Goal: Task Accomplishment & Management: Manage account settings

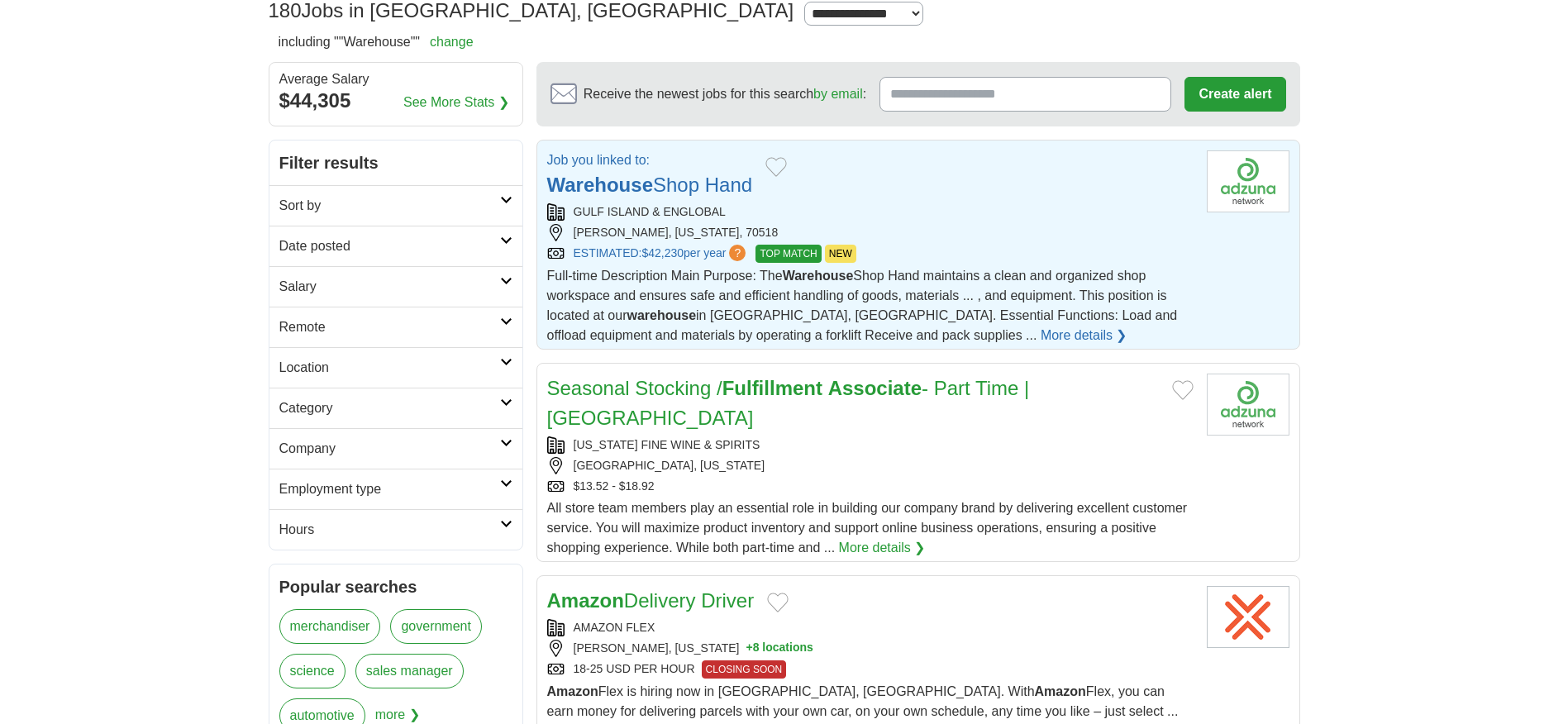
scroll to position [165, 0]
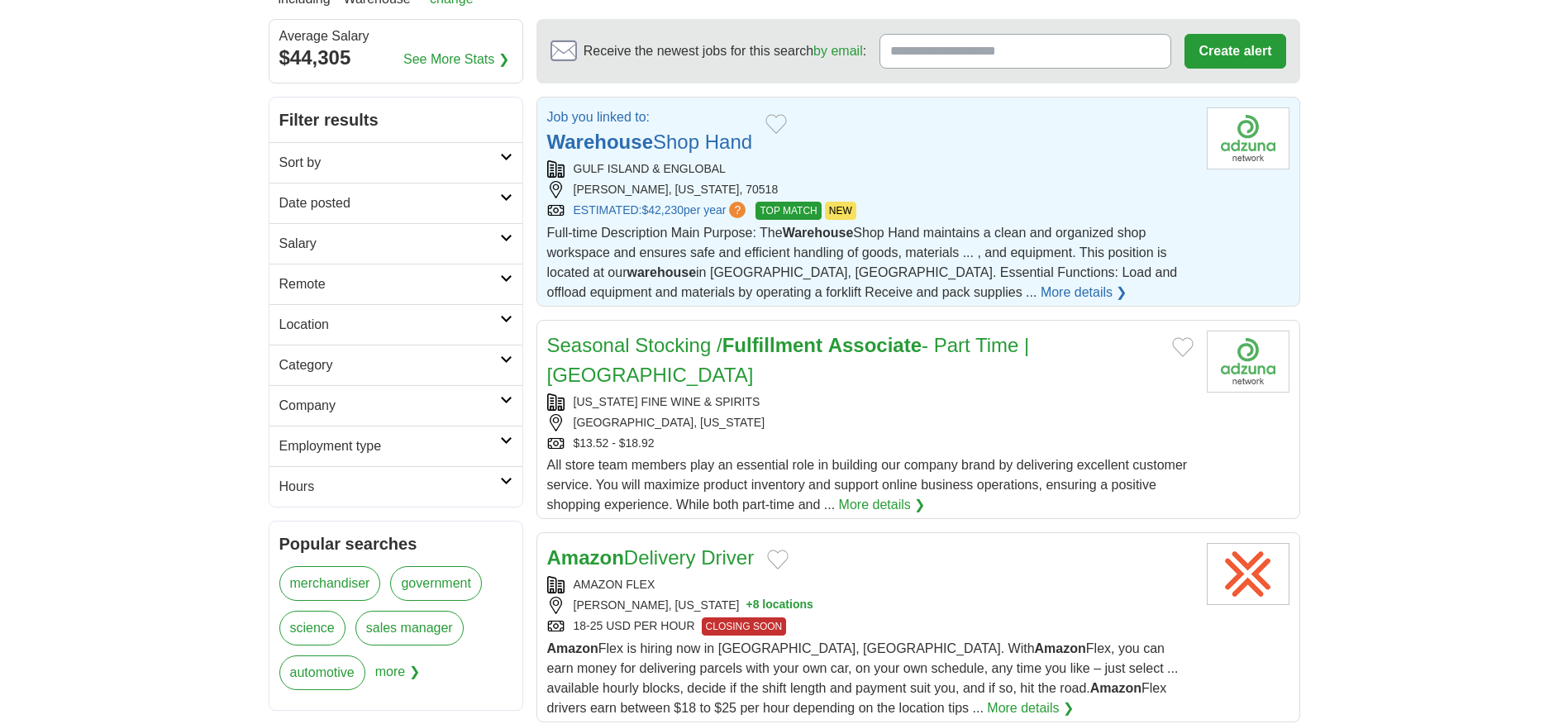
drag, startPoint x: 698, startPoint y: 224, endPoint x: 933, endPoint y: 178, distance: 239.5
click at [933, 178] on div "GULF ISLAND & ENGLOBAL BROUSSARD, LOUISIANA, 70518 ESTIMATED: $42,230 per year …" at bounding box center [870, 190] width 646 height 59
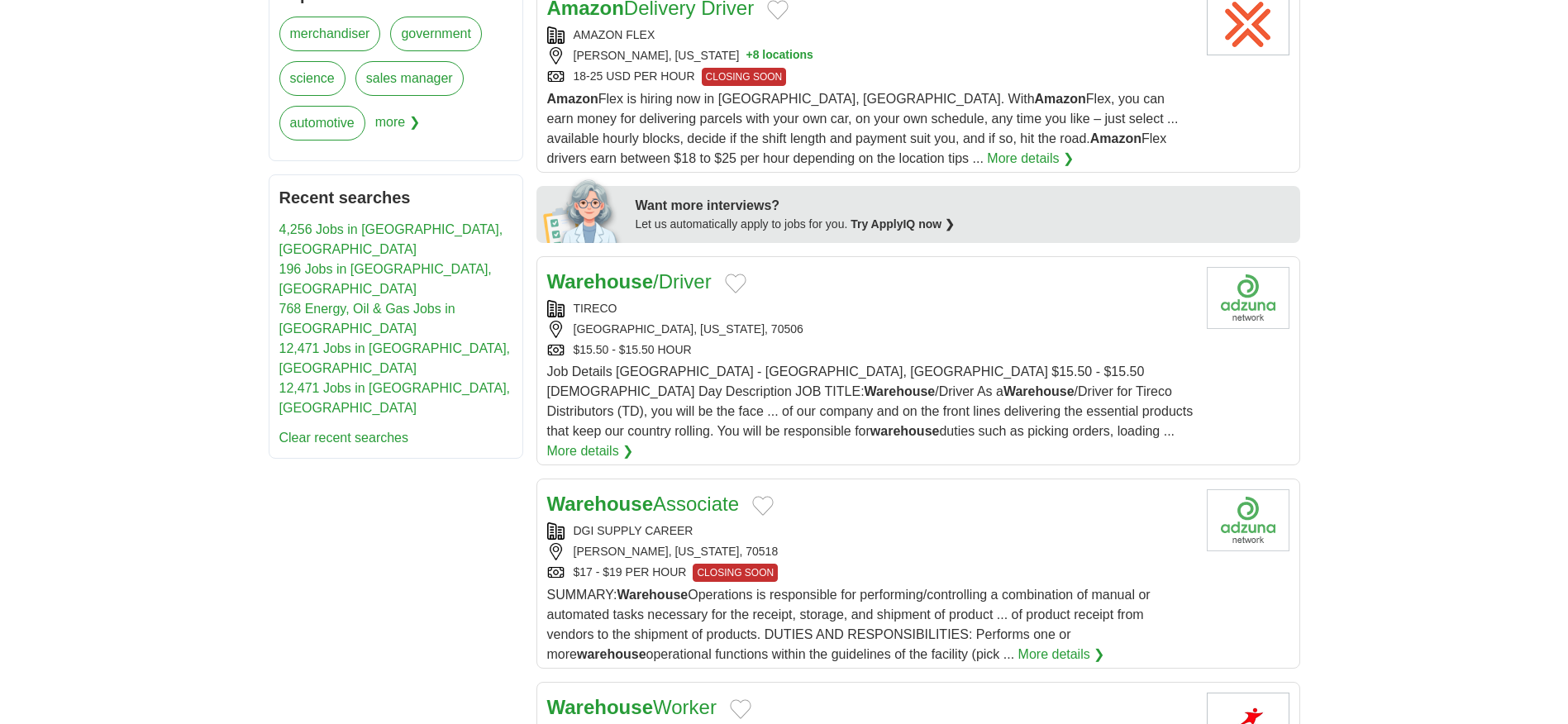
scroll to position [743, 0]
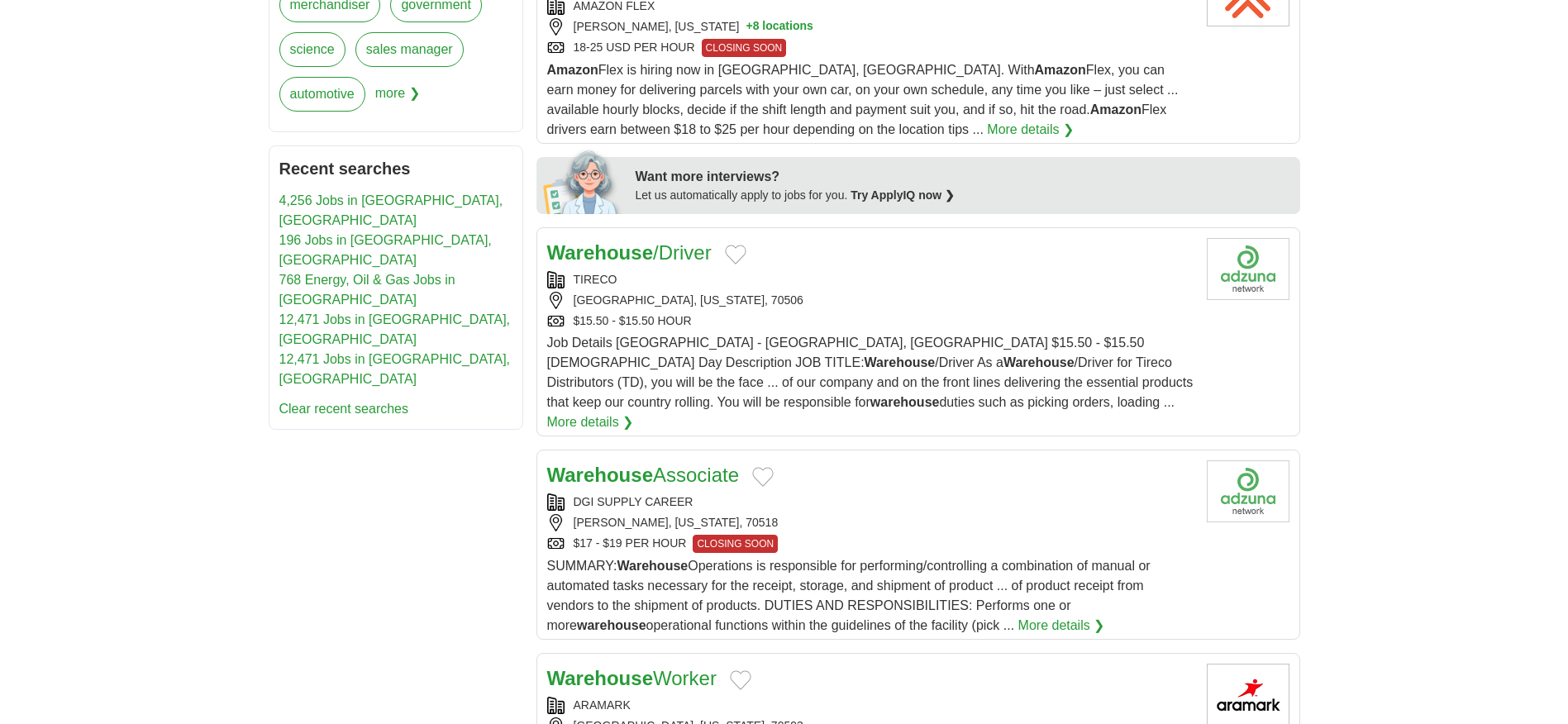
click at [641, 463] on strong "Warehouse" at bounding box center [600, 474] width 106 height 22
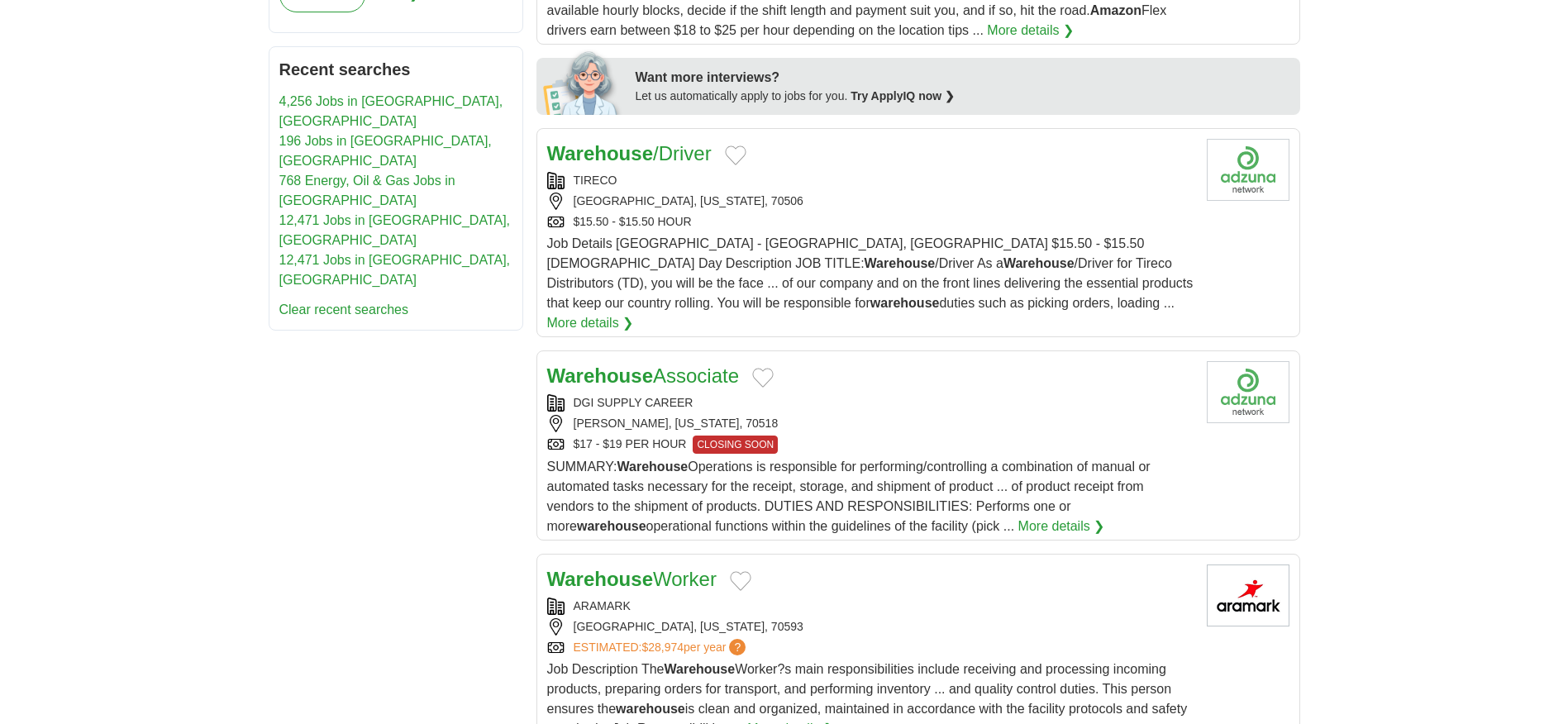
scroll to position [991, 0]
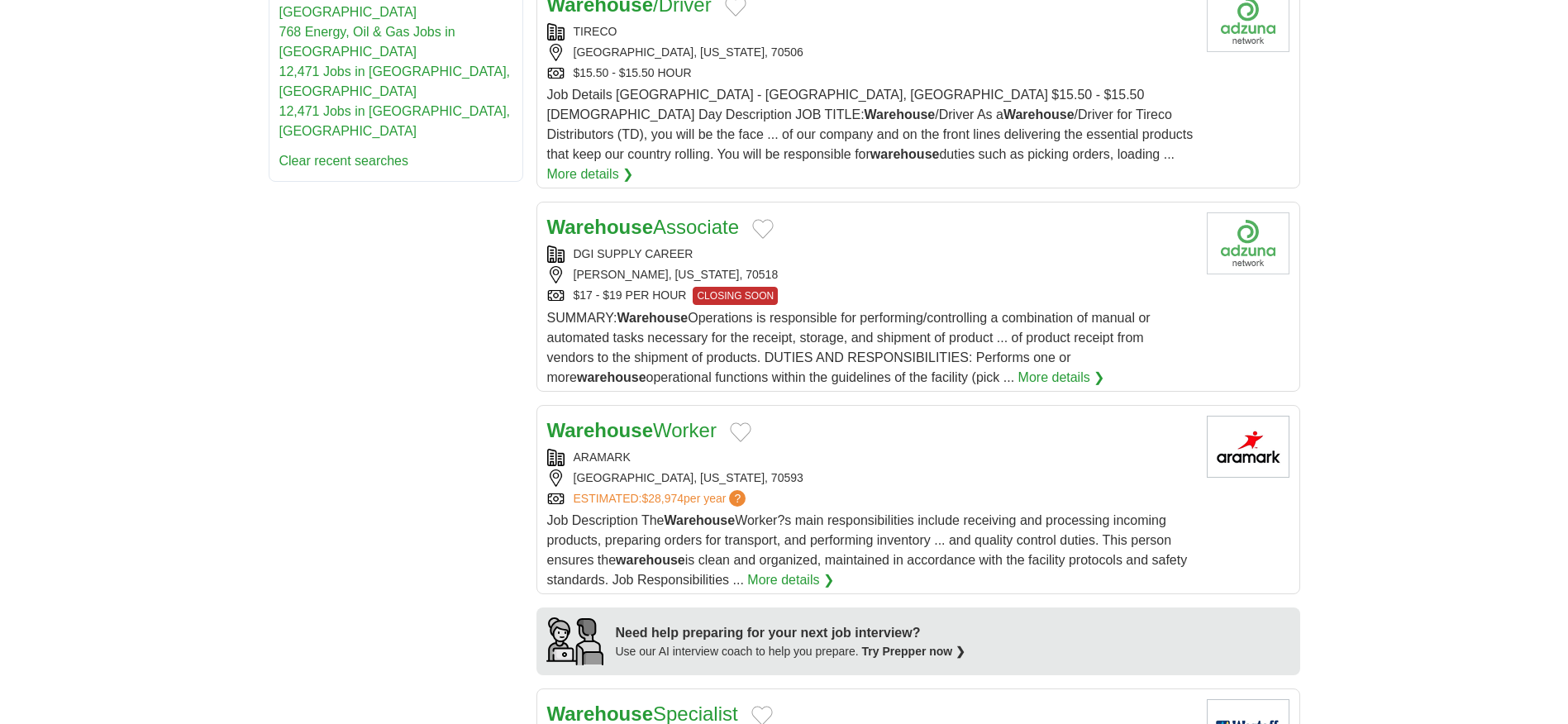
click at [601, 419] on strong "Warehouse" at bounding box center [600, 430] width 106 height 22
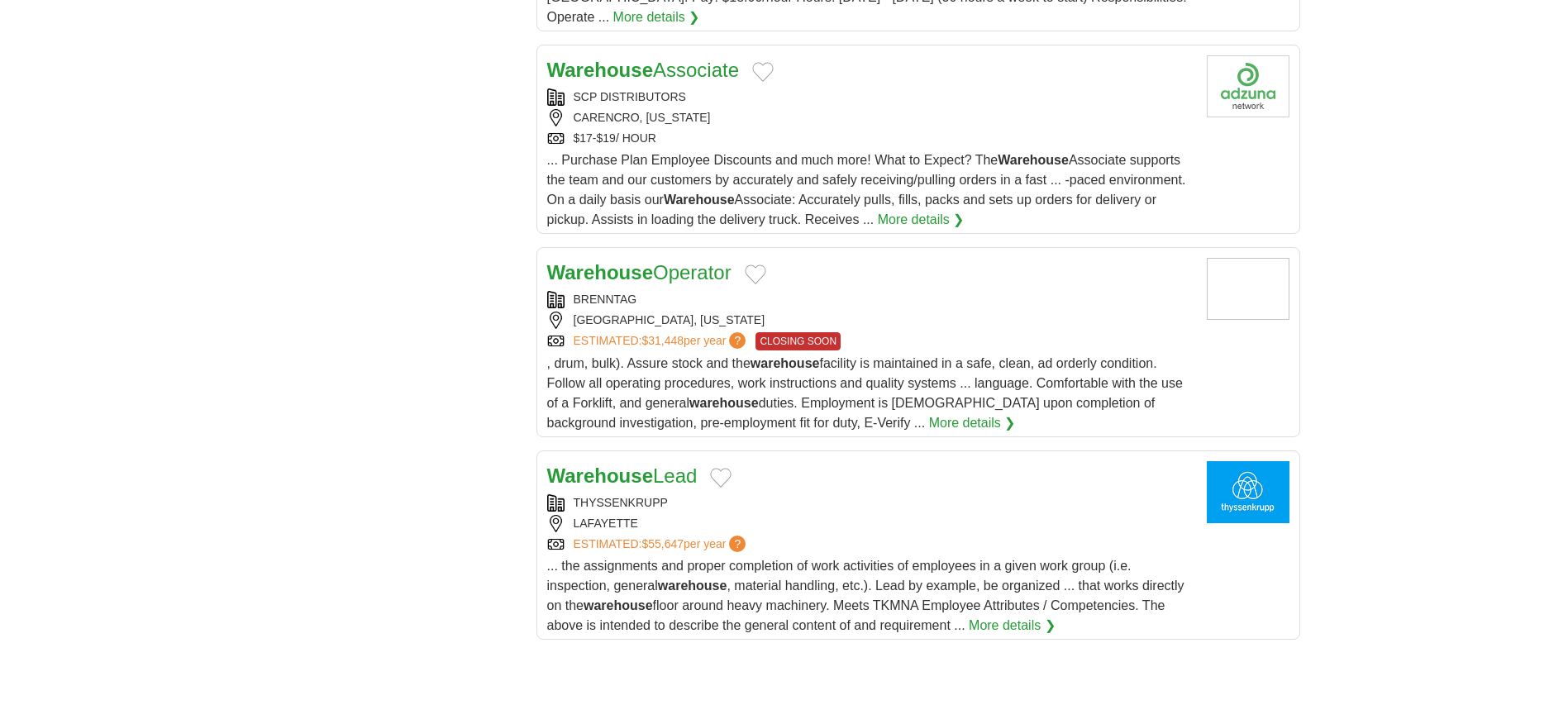
scroll to position [1900, 0]
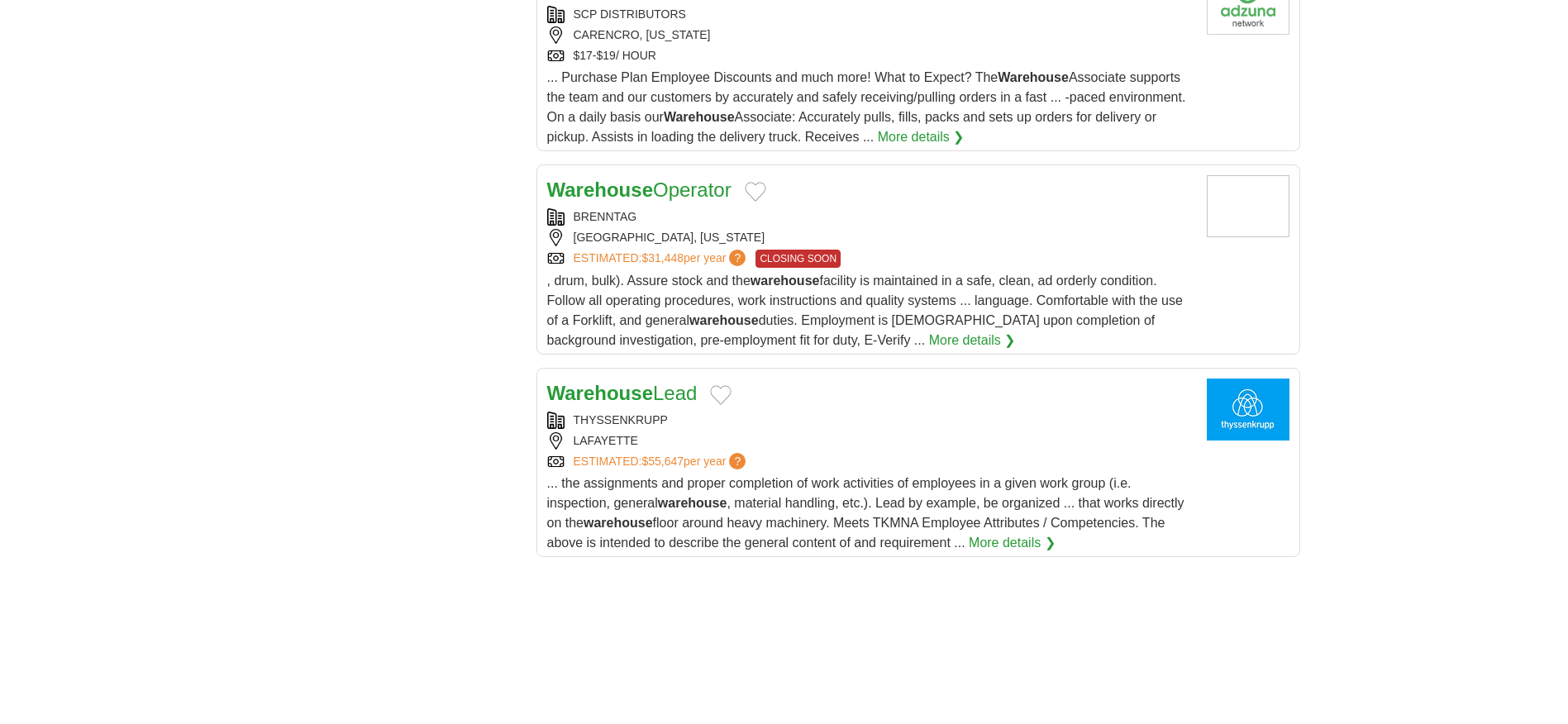
click at [597, 381] on strong "Warehouse" at bounding box center [600, 392] width 106 height 22
click at [625, 381] on strong "Warehouse" at bounding box center [600, 392] width 106 height 22
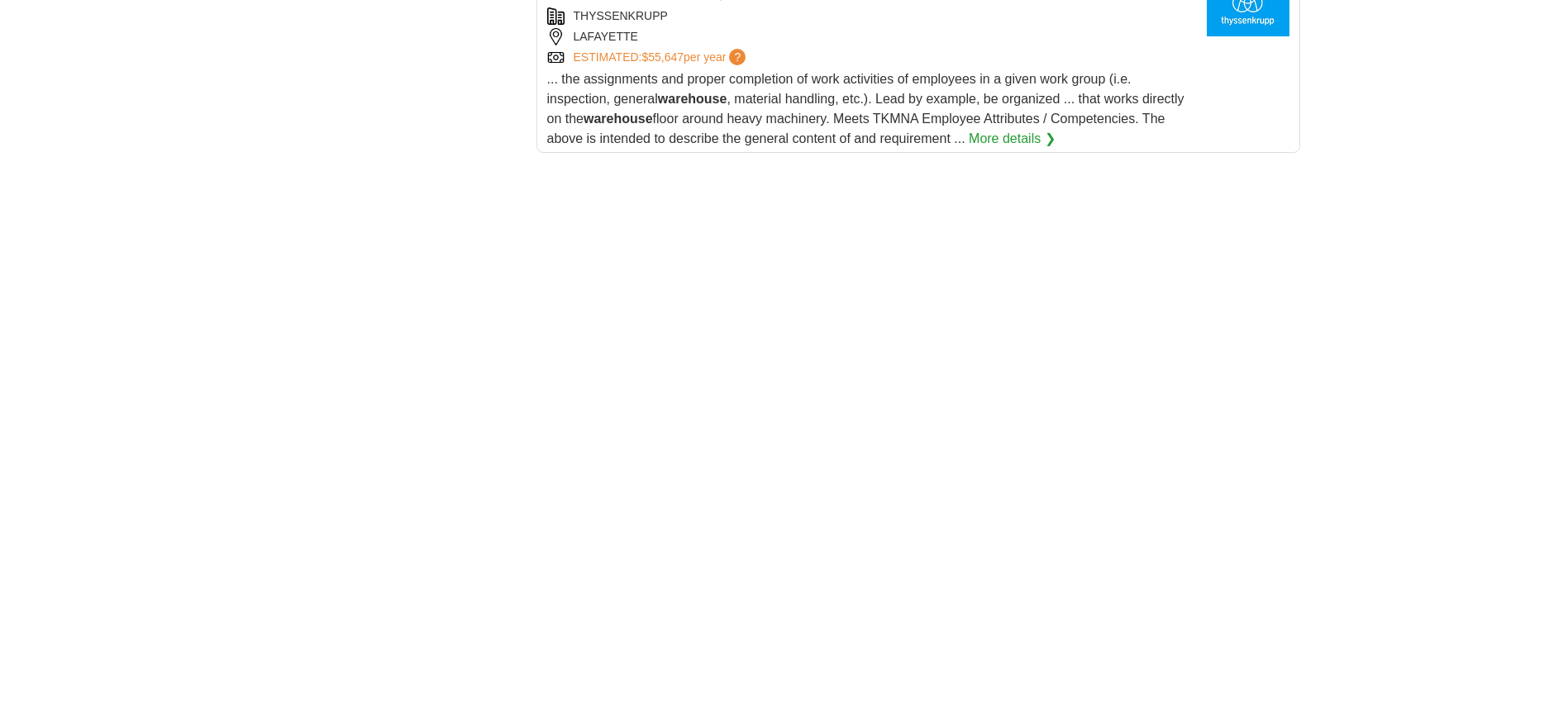
scroll to position [2314, 0]
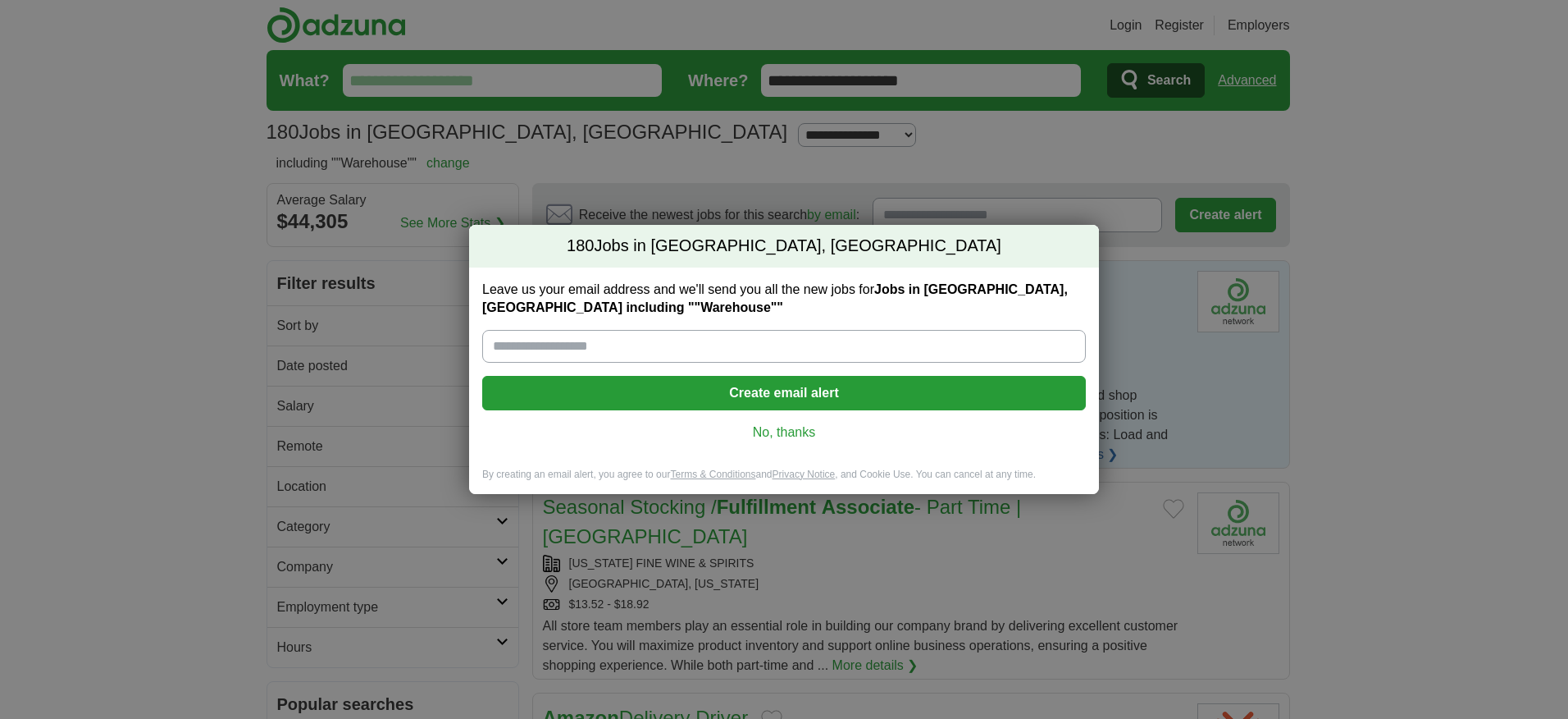
click at [658, 338] on input "Leave us your email address and we'll send you all the new jobs for Jobs in Laf…" at bounding box center [784, 346] width 604 height 33
type input "**********"
click at [787, 375] on div "**********" at bounding box center [784, 368] width 630 height 200
click at [786, 383] on button "Create email alert" at bounding box center [784, 392] width 604 height 34
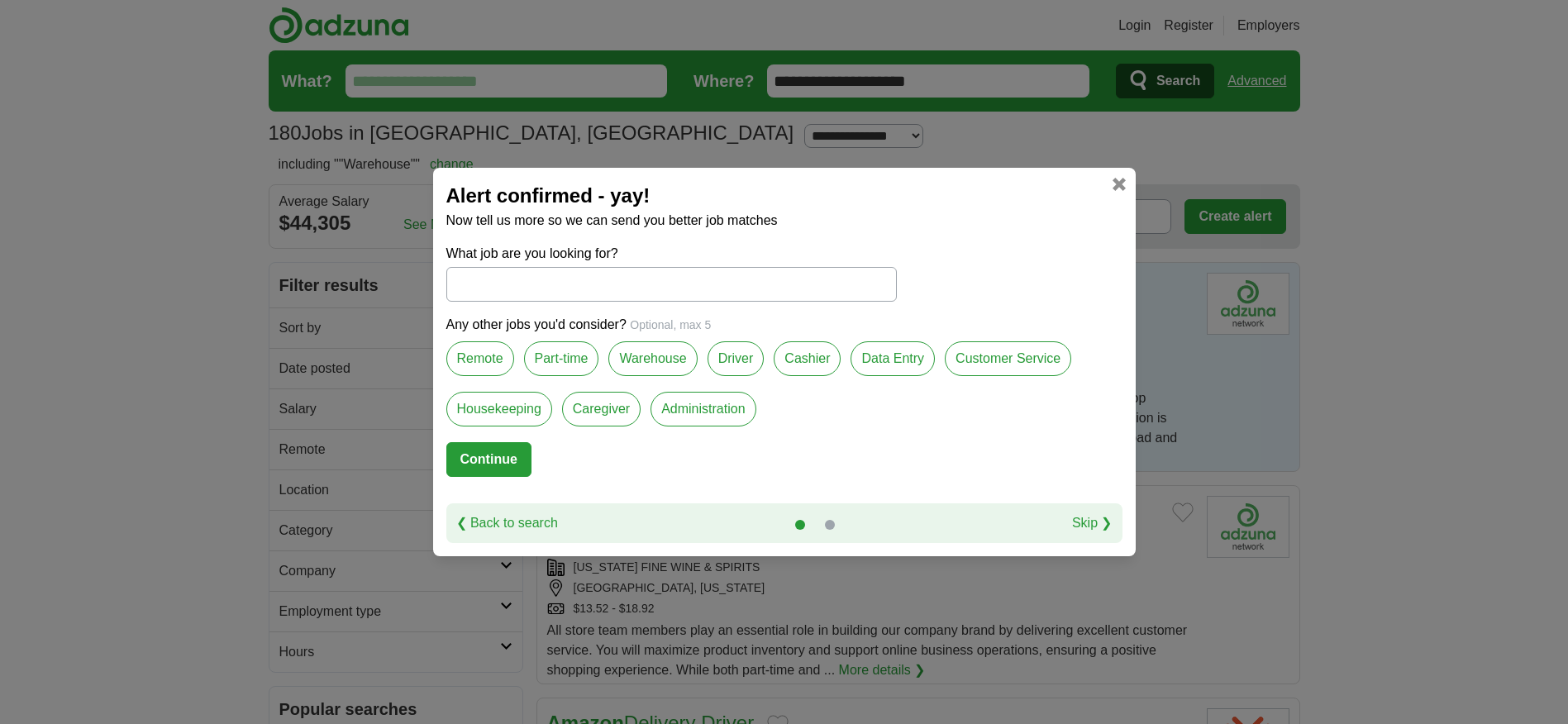
click at [665, 363] on label "Warehouse" at bounding box center [652, 359] width 89 height 35
click at [644, 359] on label "Warehouse" at bounding box center [652, 359] width 89 height 35
click at [644, 361] on label "Warehouse" at bounding box center [652, 359] width 89 height 35
click at [641, 367] on label "Warehouse" at bounding box center [652, 359] width 89 height 35
click at [649, 356] on label "Warehouse" at bounding box center [652, 359] width 89 height 35
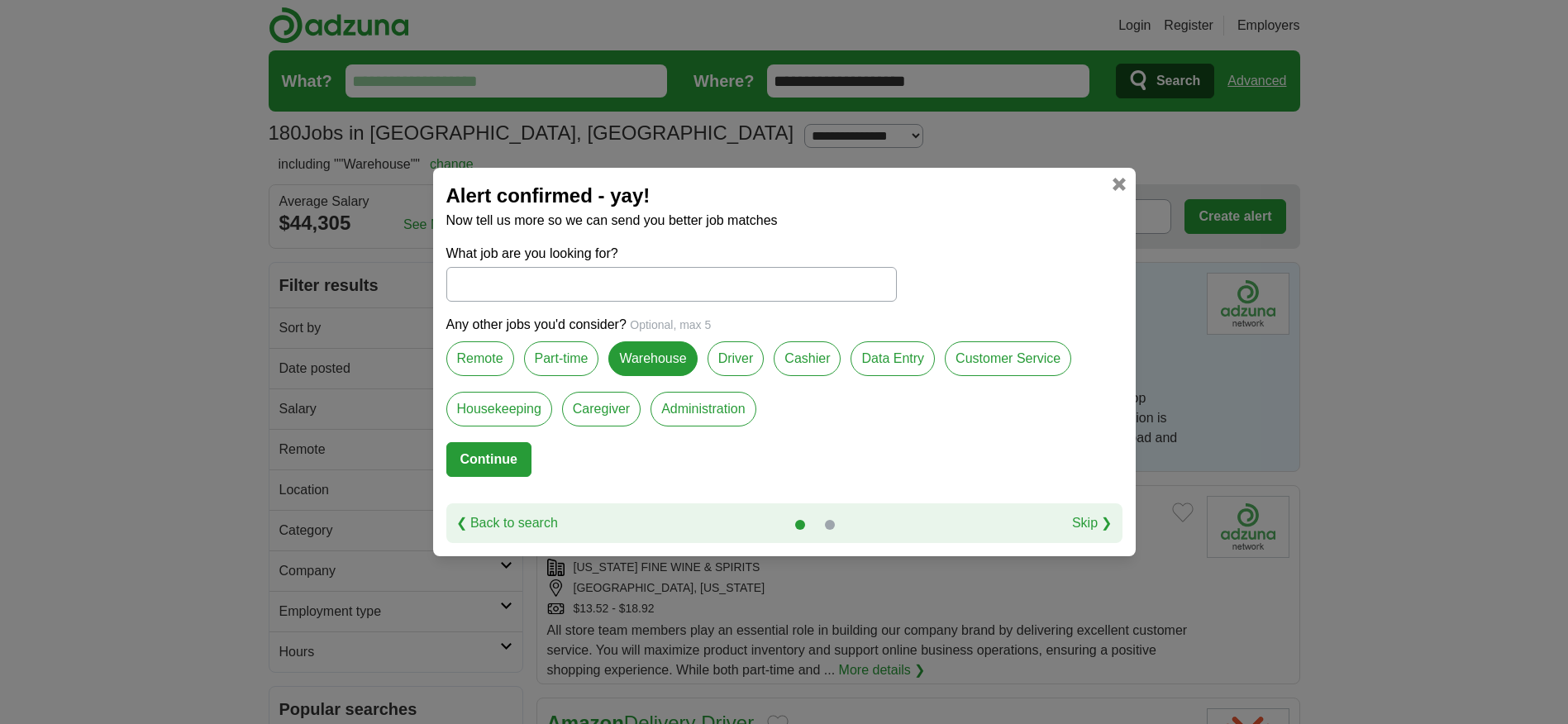
click at [493, 461] on button "Continue" at bounding box center [489, 459] width 85 height 35
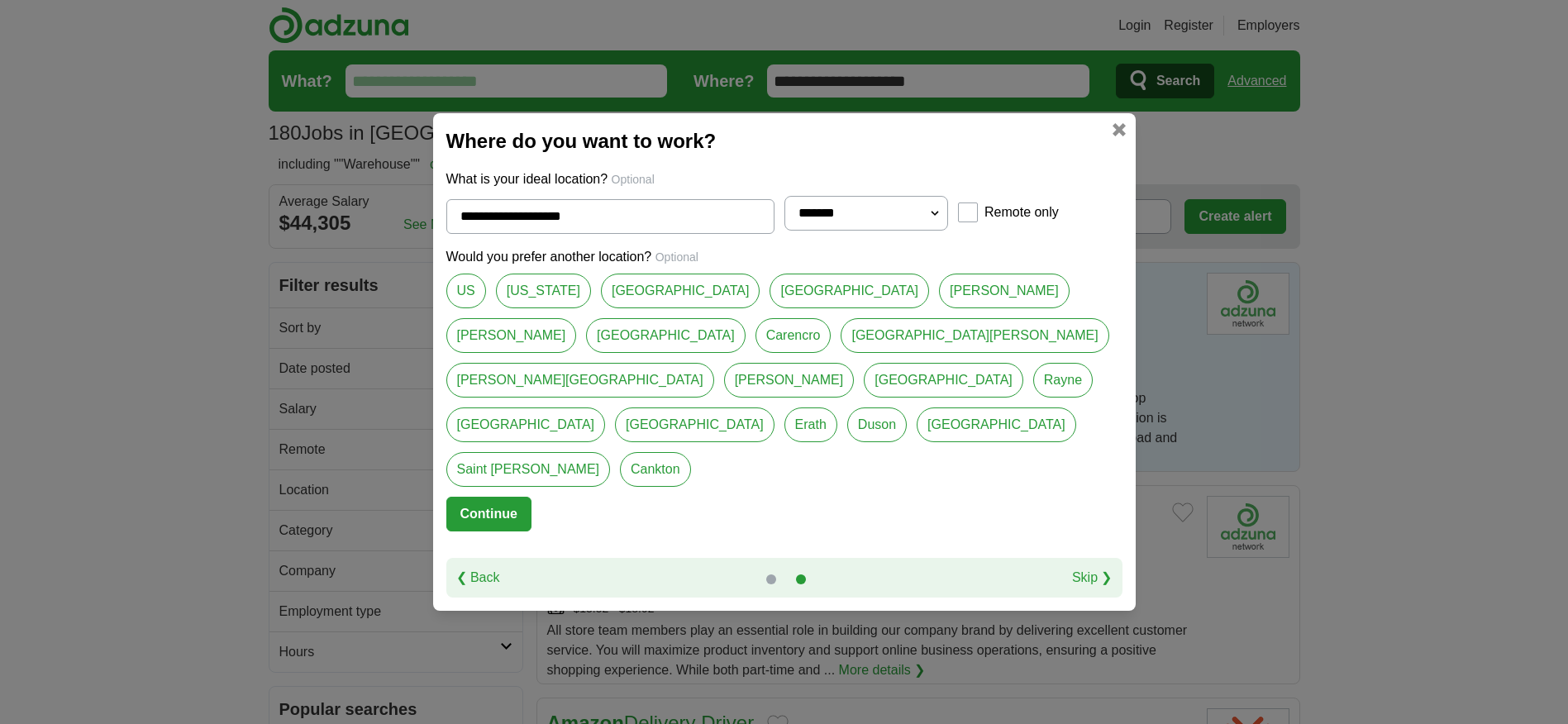
click at [637, 308] on link "[GEOGRAPHIC_DATA]" at bounding box center [680, 290] width 160 height 35
click at [770, 308] on link "[GEOGRAPHIC_DATA]" at bounding box center [849, 290] width 160 height 35
type input "*********"
click at [471, 496] on button "Continue" at bounding box center [489, 513] width 85 height 35
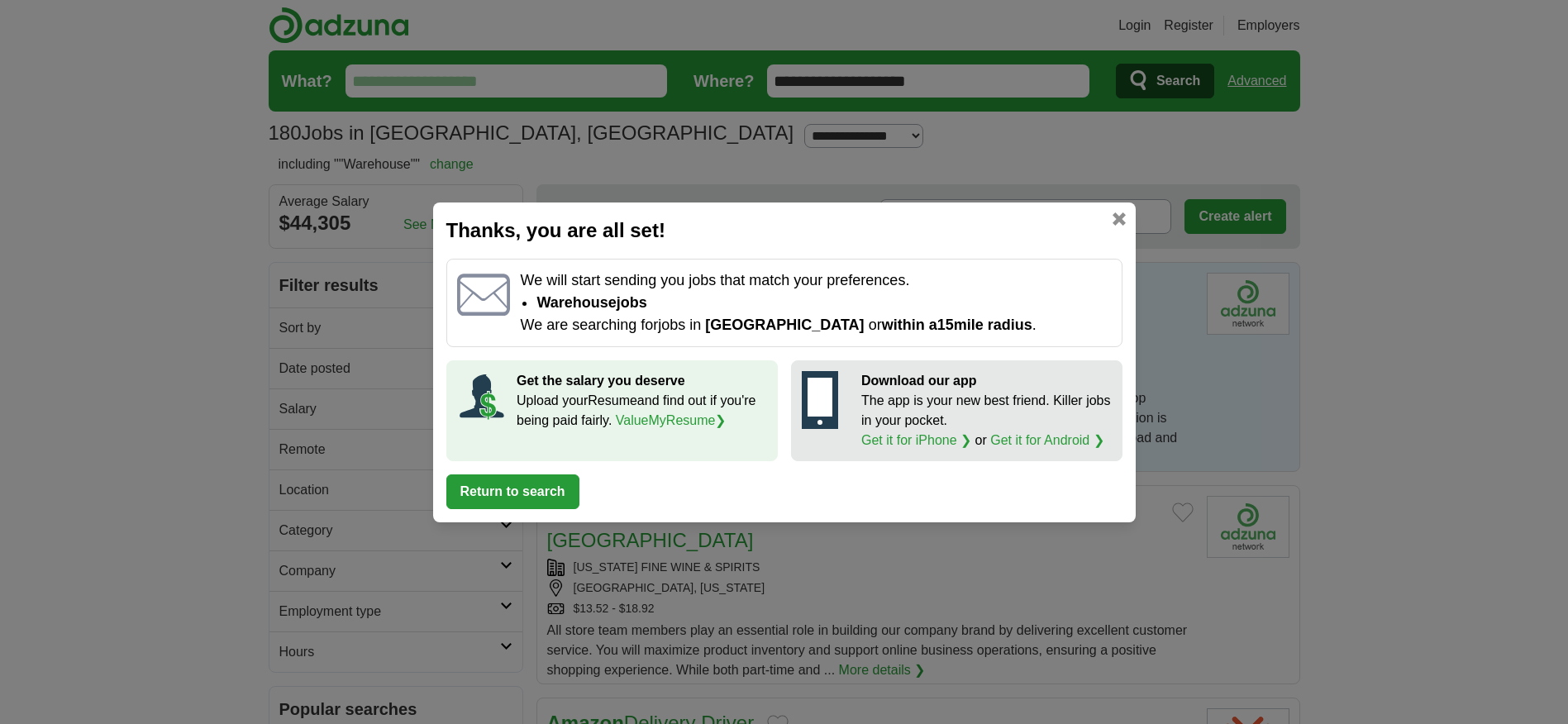
scroll to position [83, 0]
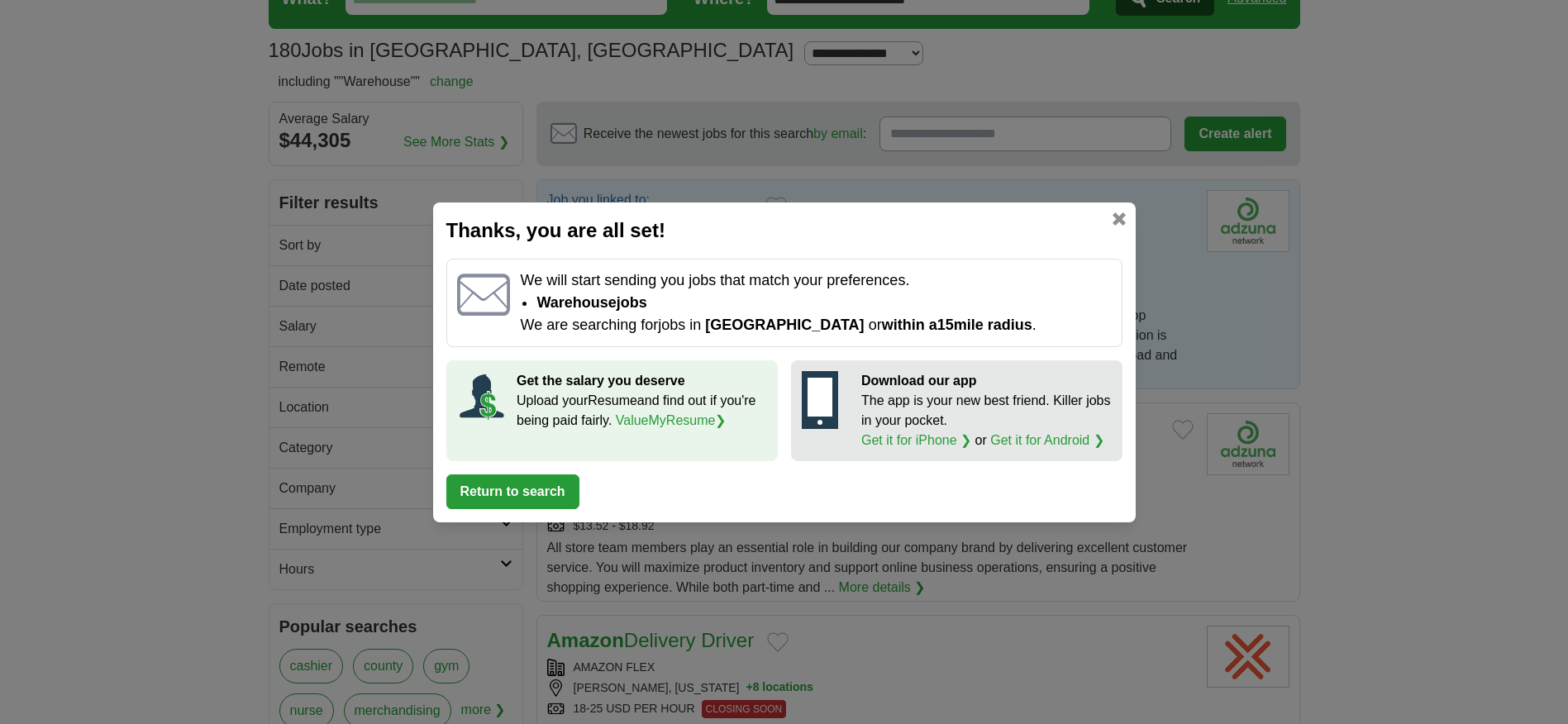
click at [516, 486] on button "Return to search" at bounding box center [513, 491] width 133 height 35
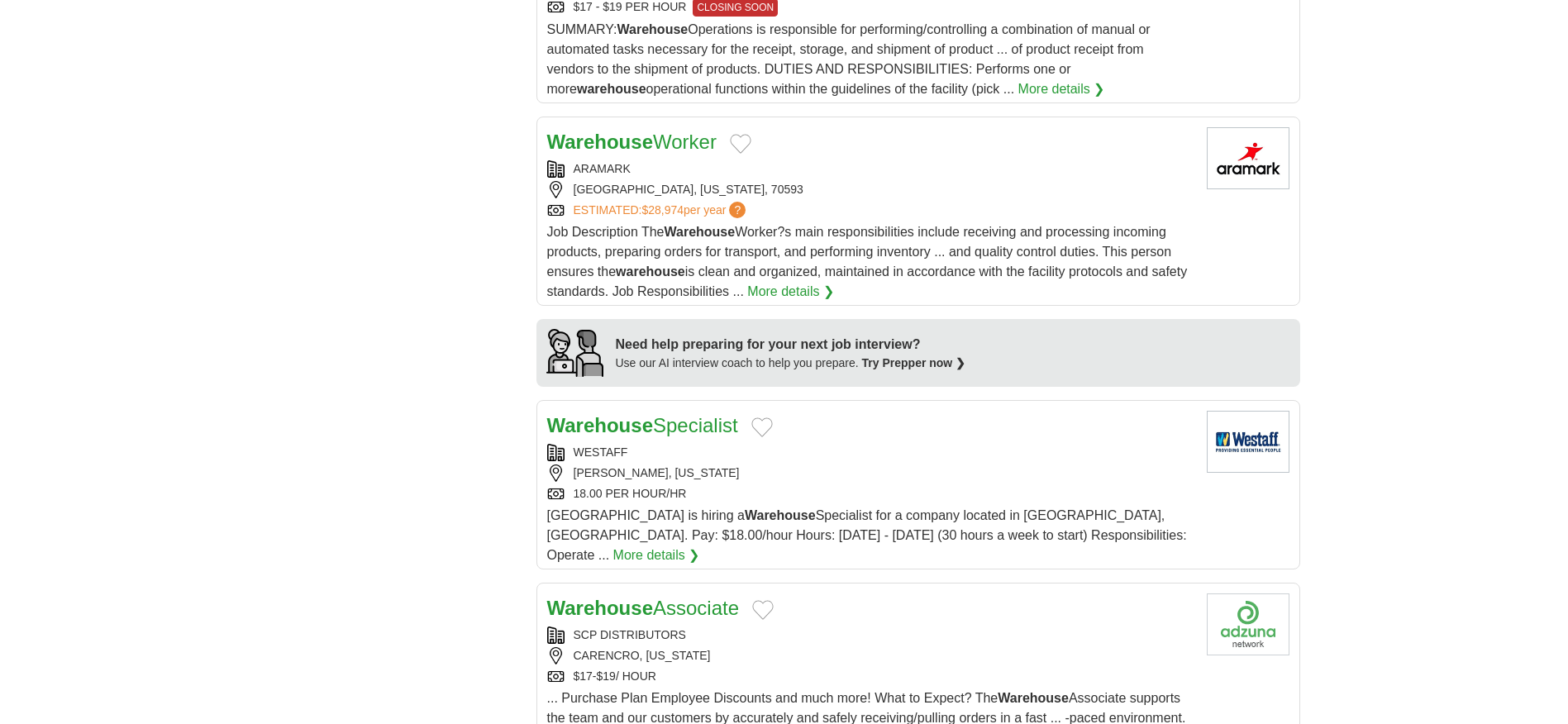
scroll to position [1322, 0]
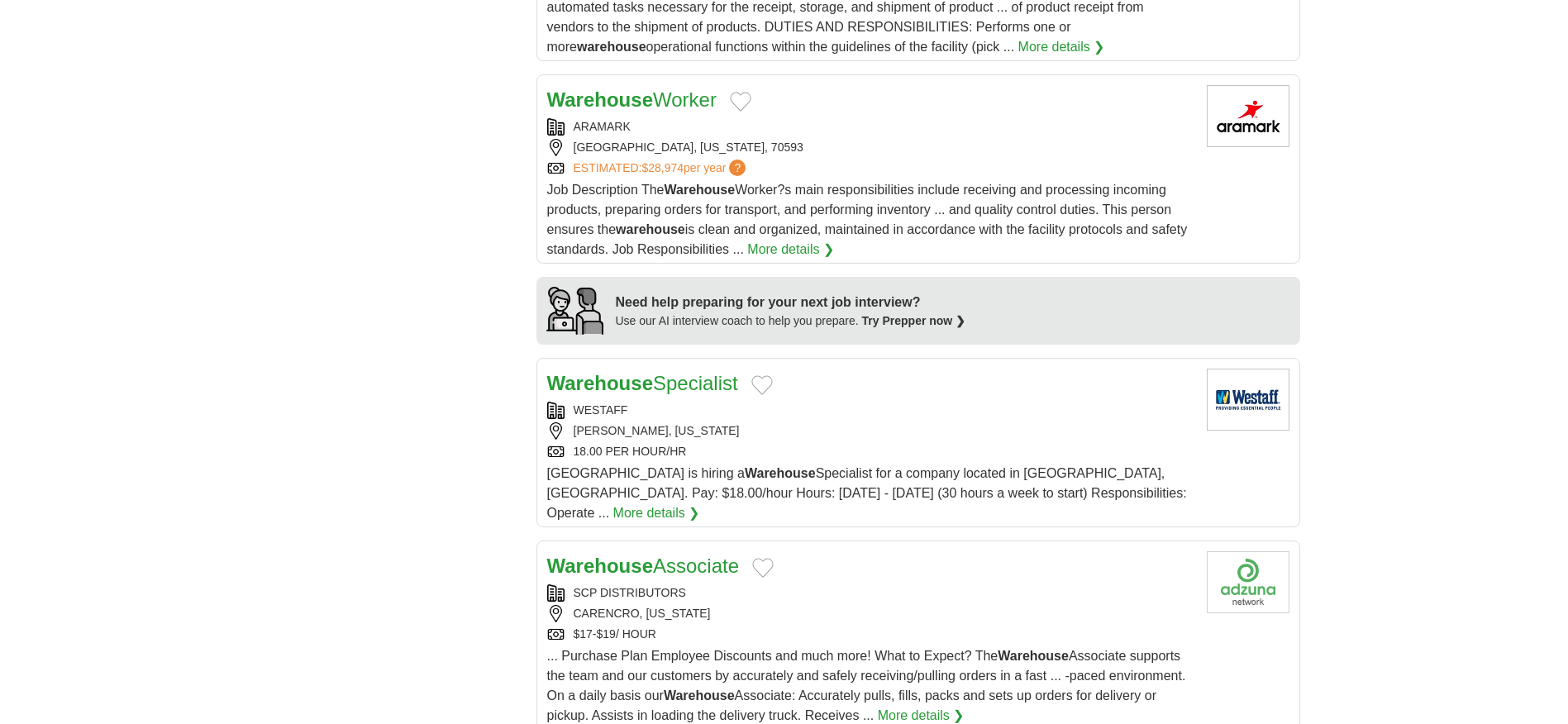
click at [642, 372] on strong "Warehouse" at bounding box center [600, 383] width 106 height 22
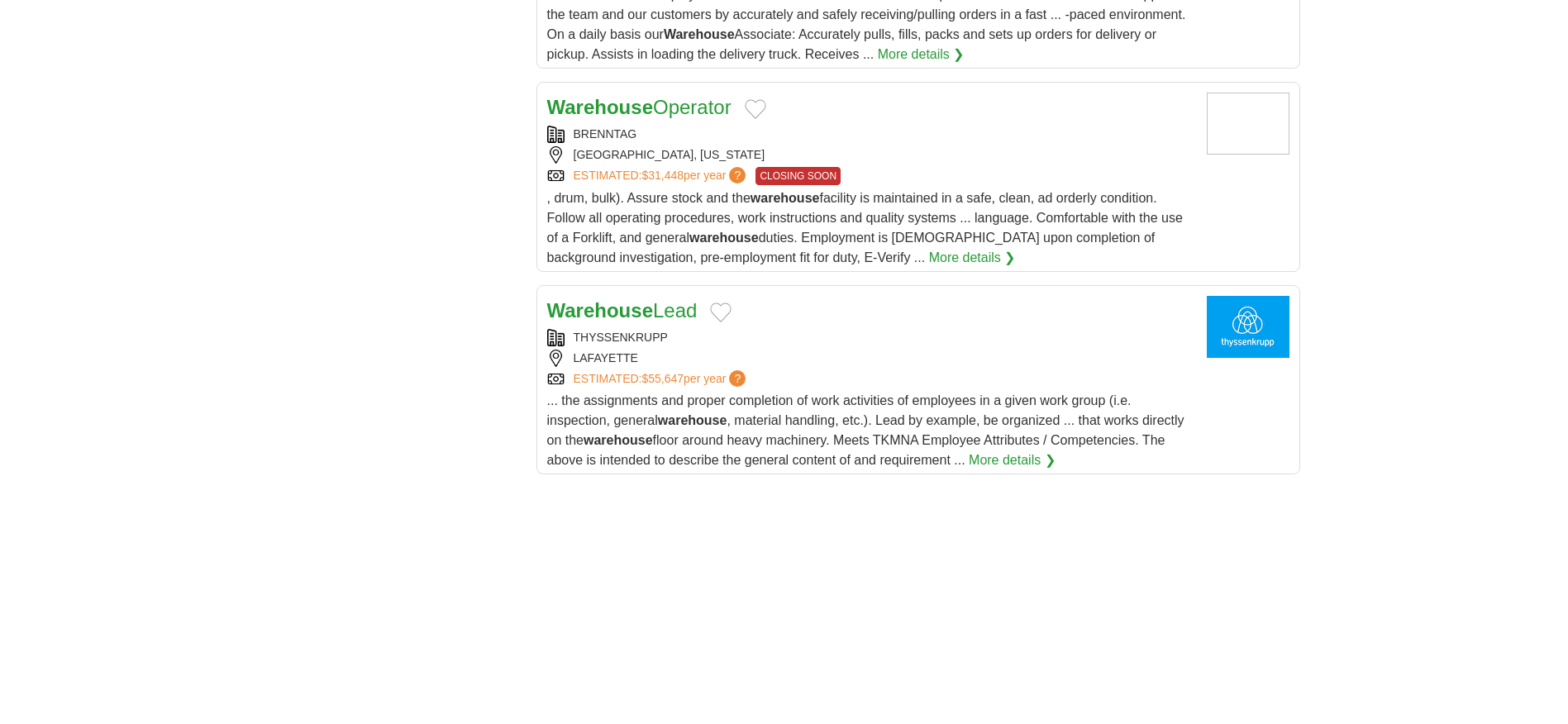
scroll to position [1900, 0]
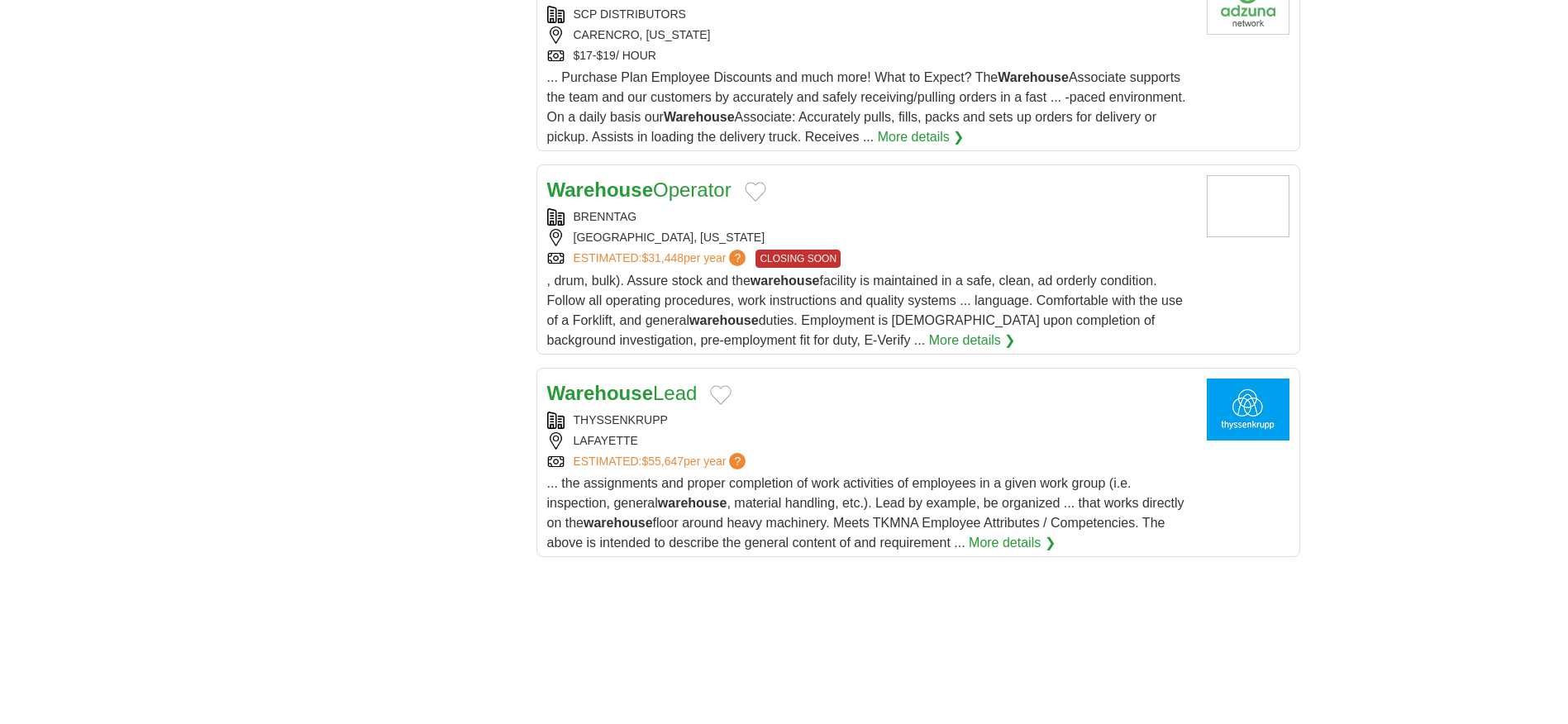
click at [606, 381] on strong "Warehouse" at bounding box center [600, 392] width 106 height 22
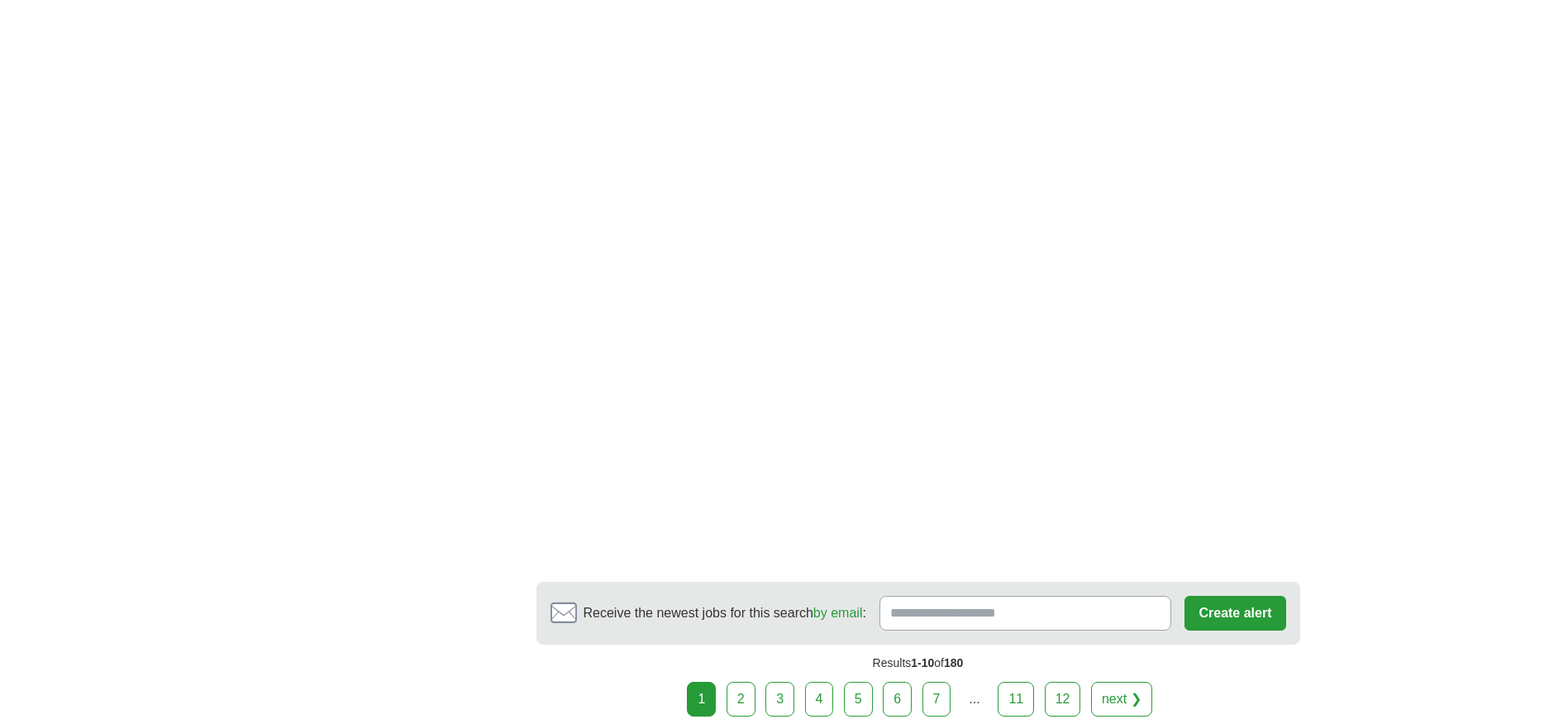
scroll to position [2975, 0]
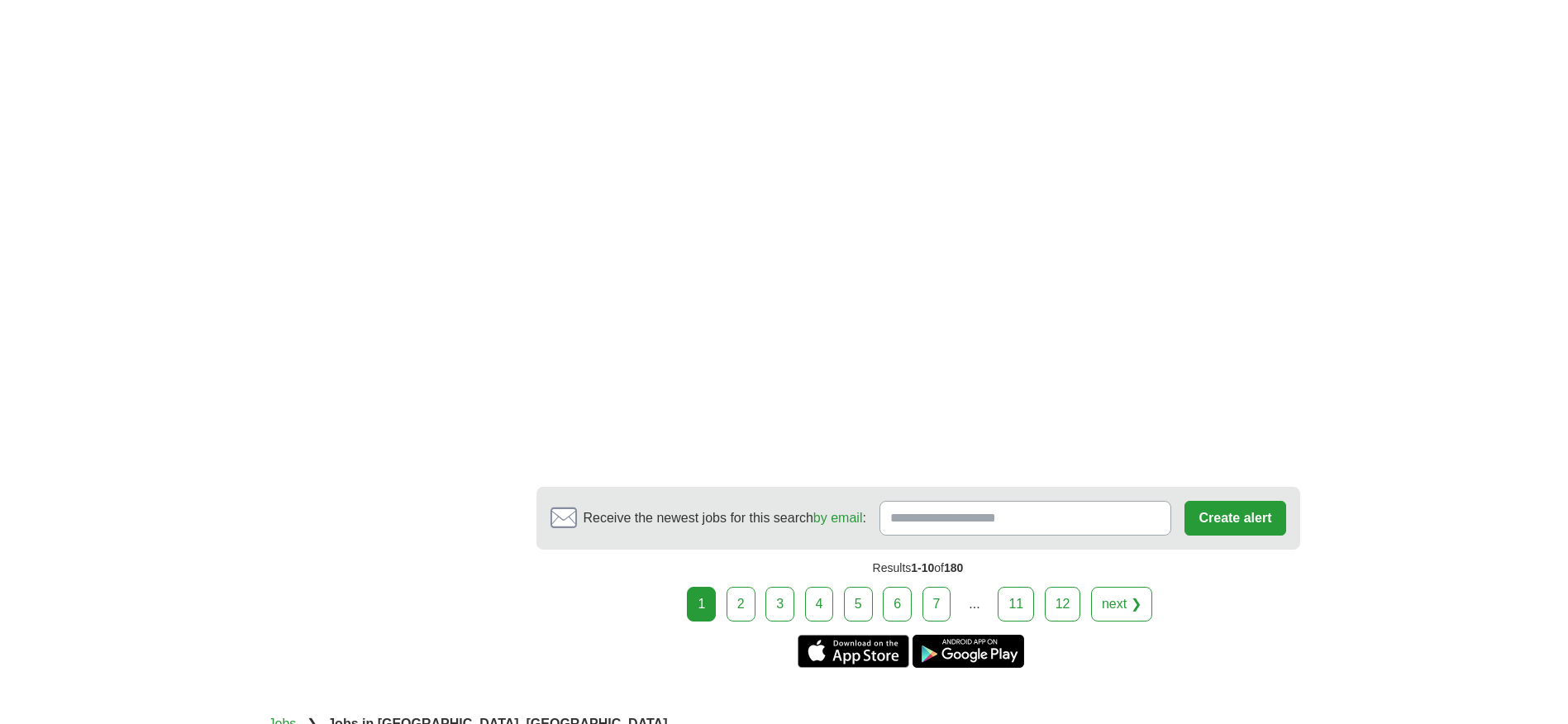
click at [741, 587] on link "2" at bounding box center [741, 604] width 29 height 35
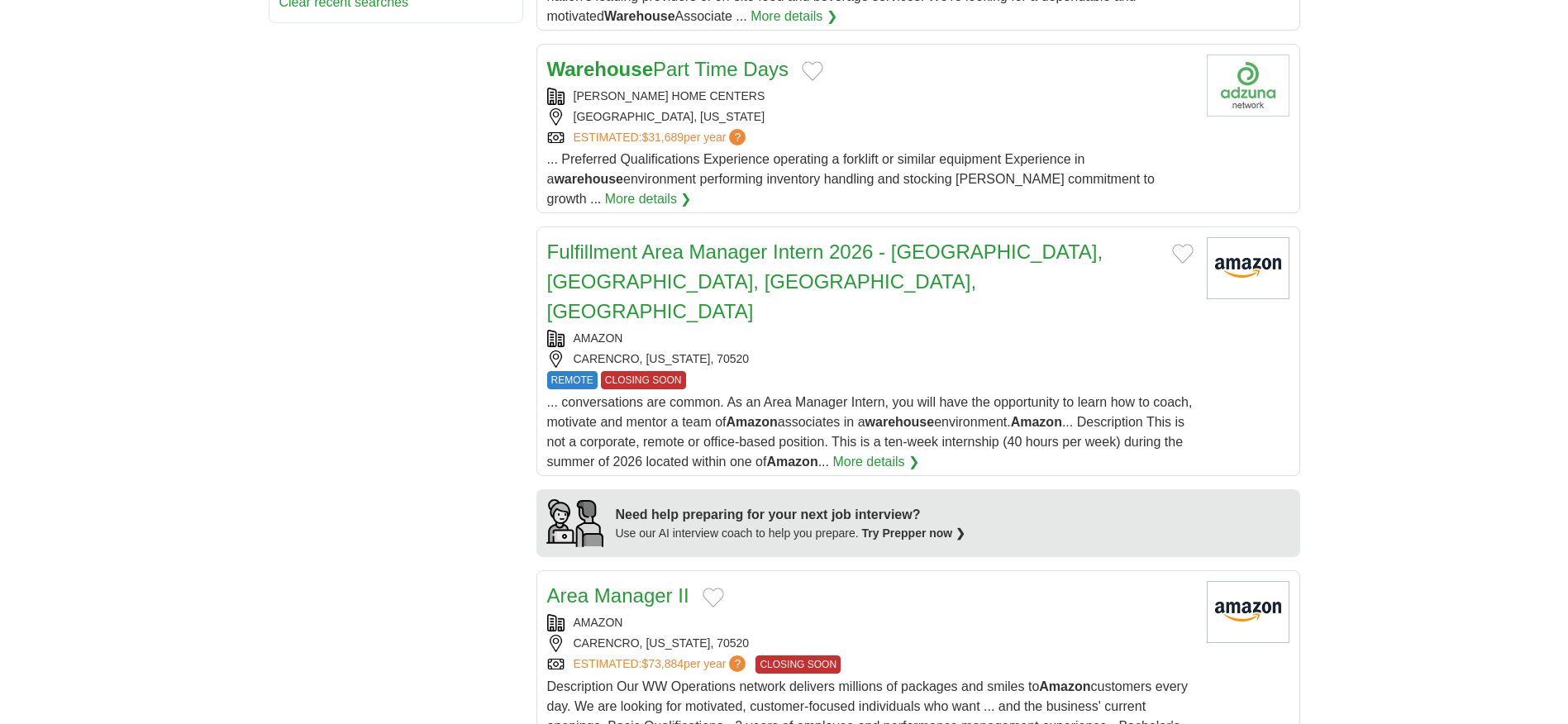
scroll to position [1157, 0]
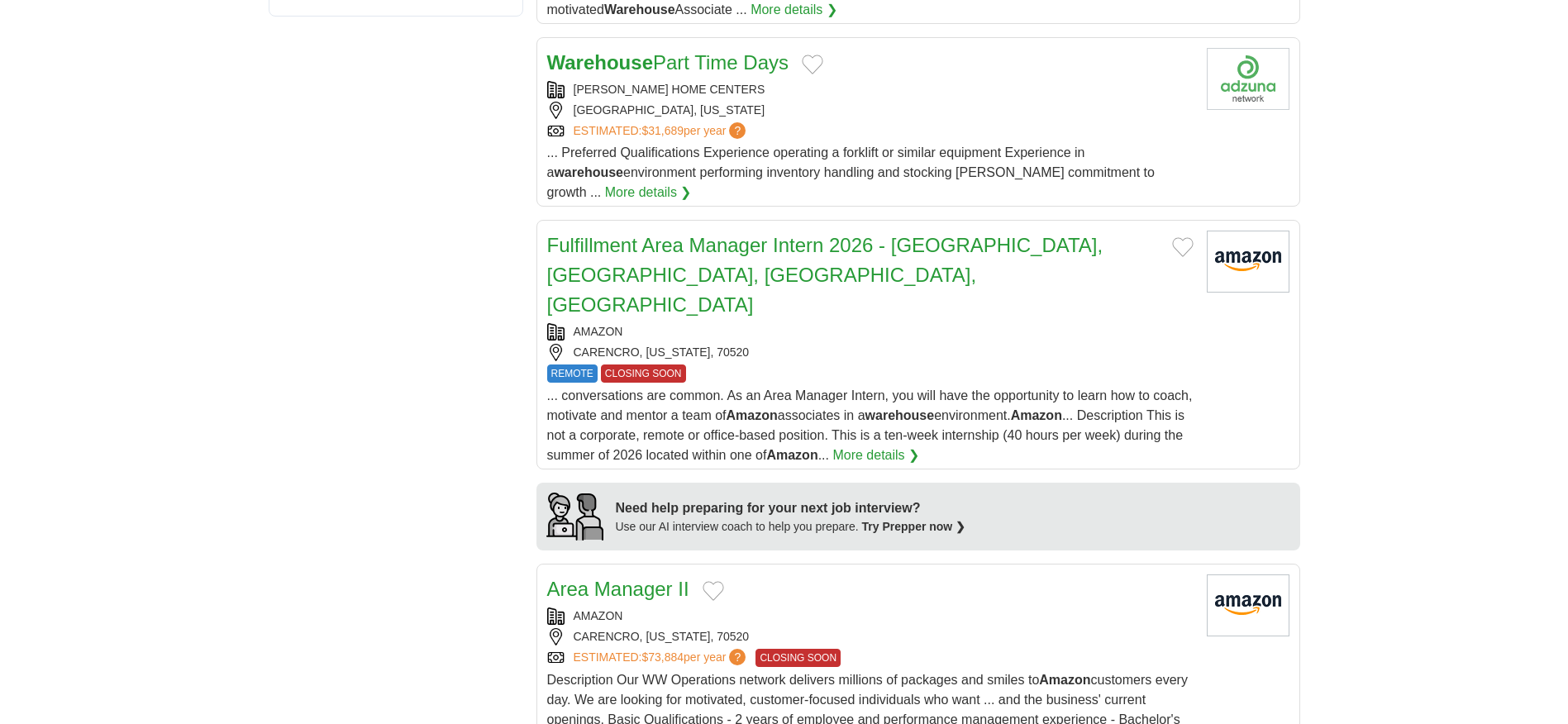
click at [611, 234] on link "Fulfillment Area Manager Intern 2026 - KS, MO, AR, LA" at bounding box center [825, 275] width 556 height 82
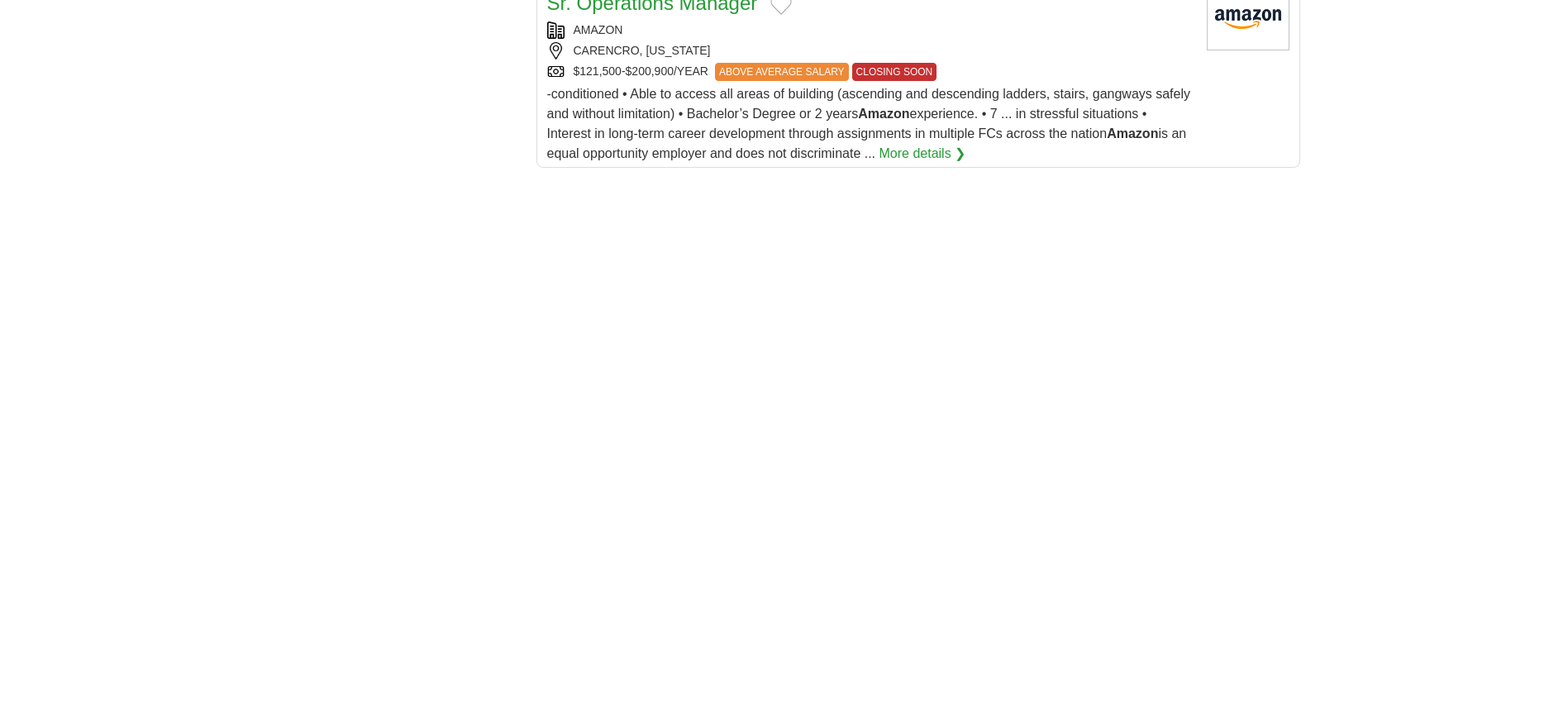
scroll to position [2397, 0]
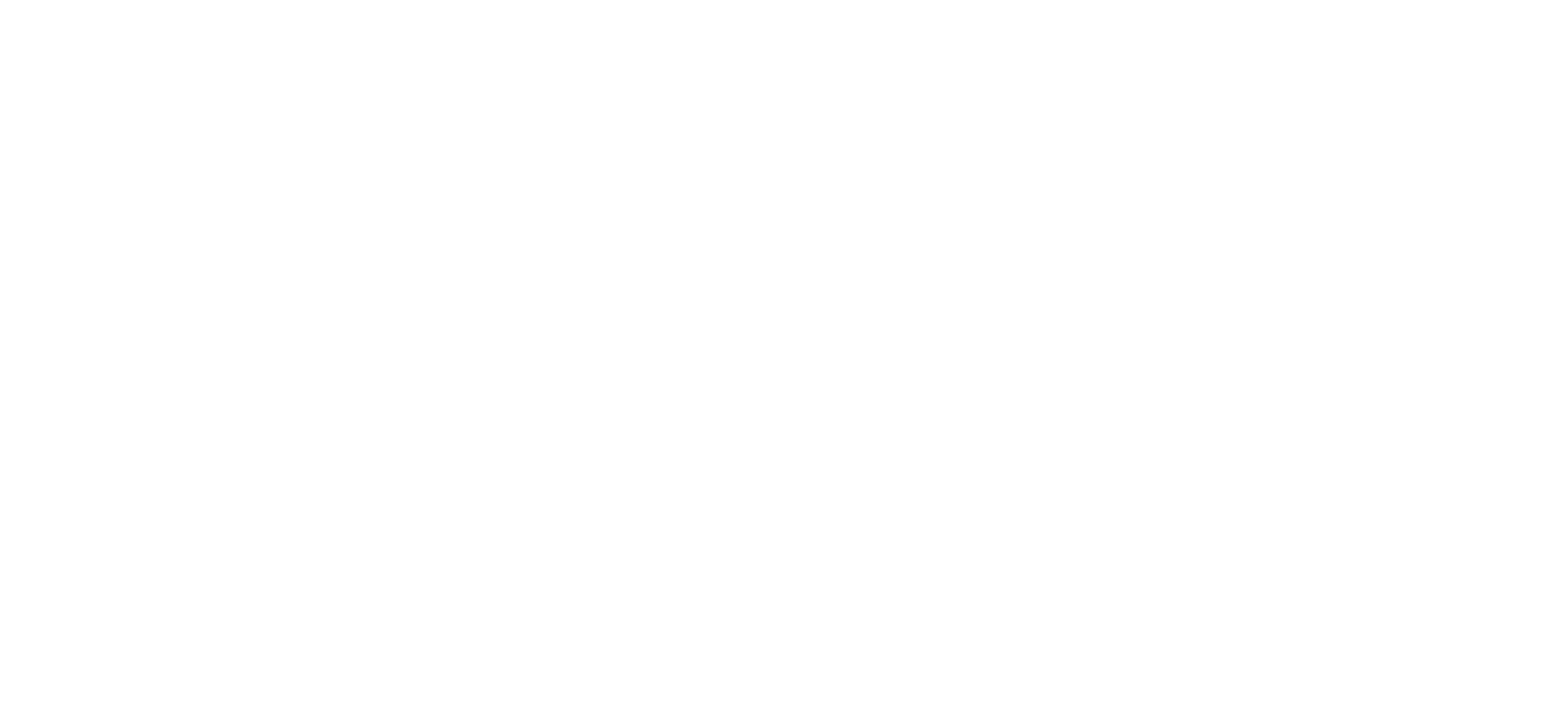
scroll to position [2562, 0]
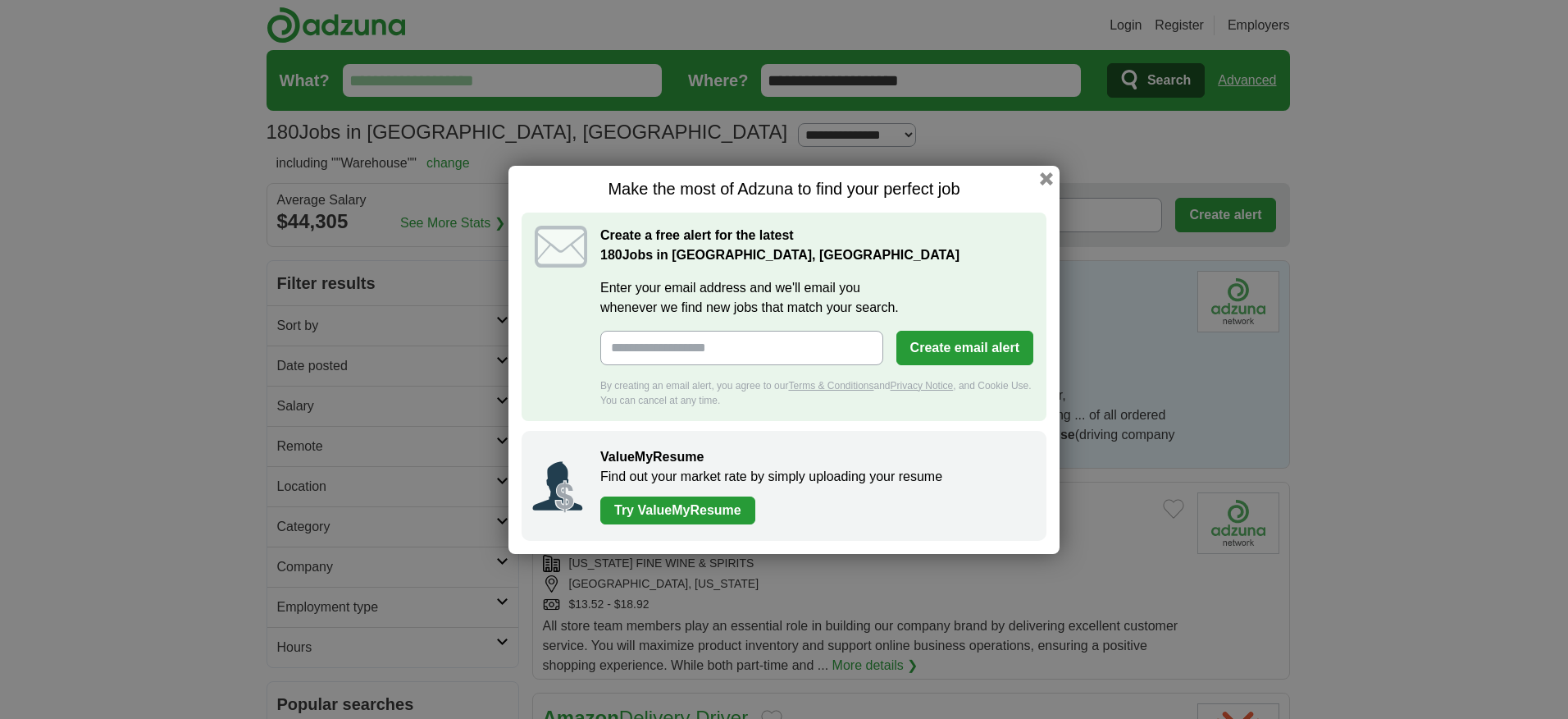
click at [624, 342] on input "Enter your email address and we'll email you whenever we find new jobs that mat…" at bounding box center [741, 348] width 283 height 34
type input "**********"
click at [980, 351] on button "Create email alert" at bounding box center [964, 348] width 137 height 34
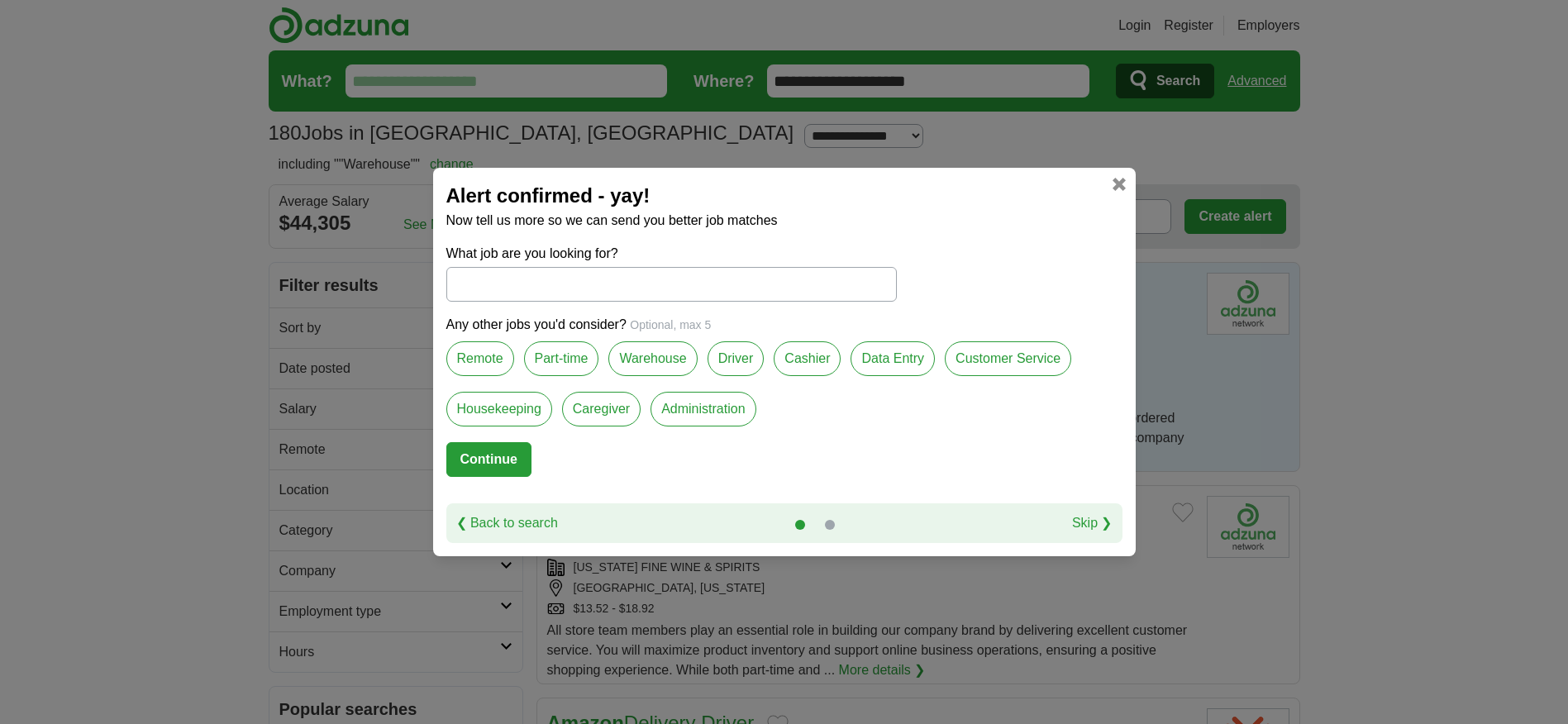
click at [662, 354] on label "Warehouse" at bounding box center [652, 359] width 89 height 35
click at [661, 358] on label "Warehouse" at bounding box center [652, 359] width 89 height 35
click at [979, 485] on form "What job are you looking for? Any other jobs you'd consider? Optional, max 5 Re…" at bounding box center [784, 373] width 676 height 260
click at [493, 461] on button "Continue" at bounding box center [489, 459] width 85 height 35
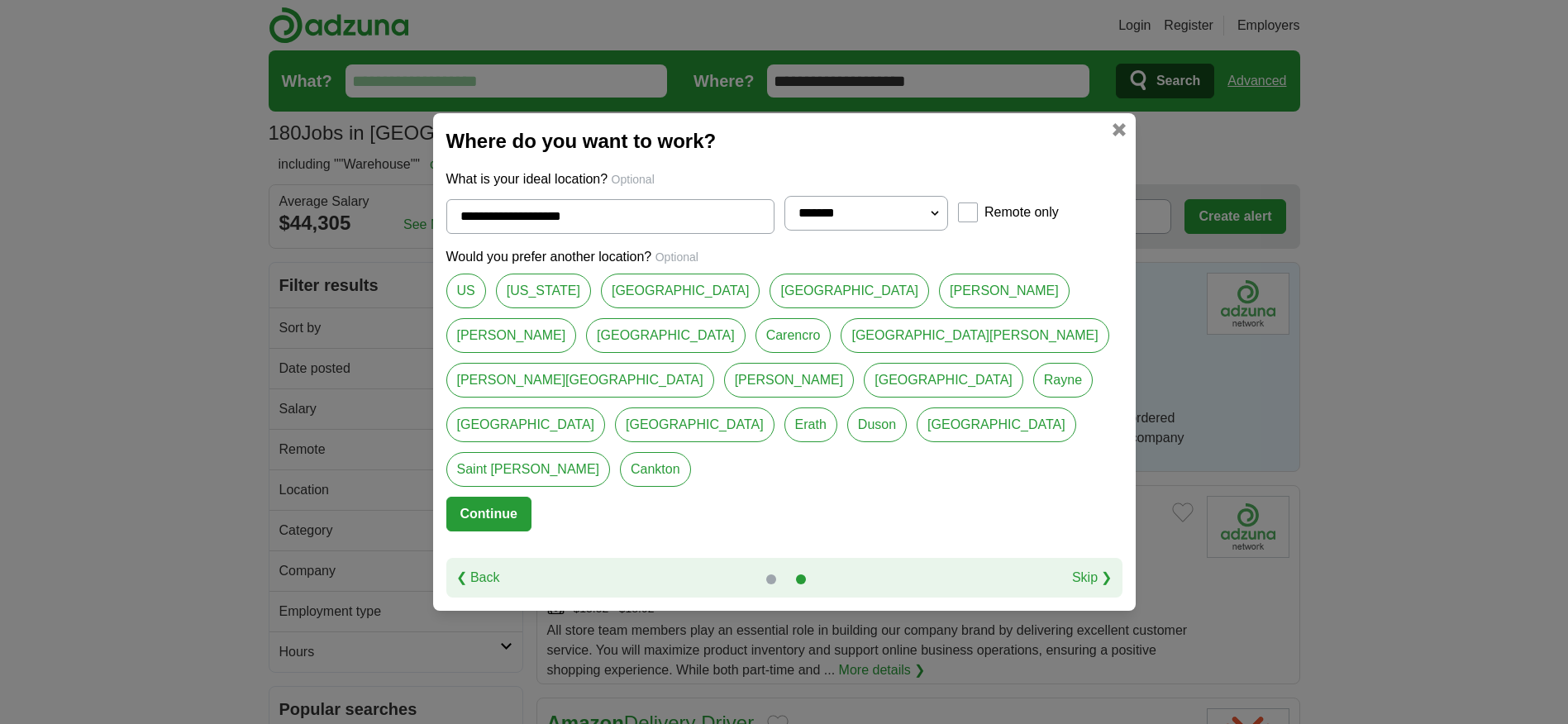
click at [525, 308] on link "[US_STATE]" at bounding box center [543, 290] width 95 height 35
click at [654, 308] on link "[GEOGRAPHIC_DATA]" at bounding box center [680, 290] width 160 height 35
type input "**********"
click at [485, 496] on button "Continue" at bounding box center [489, 513] width 85 height 35
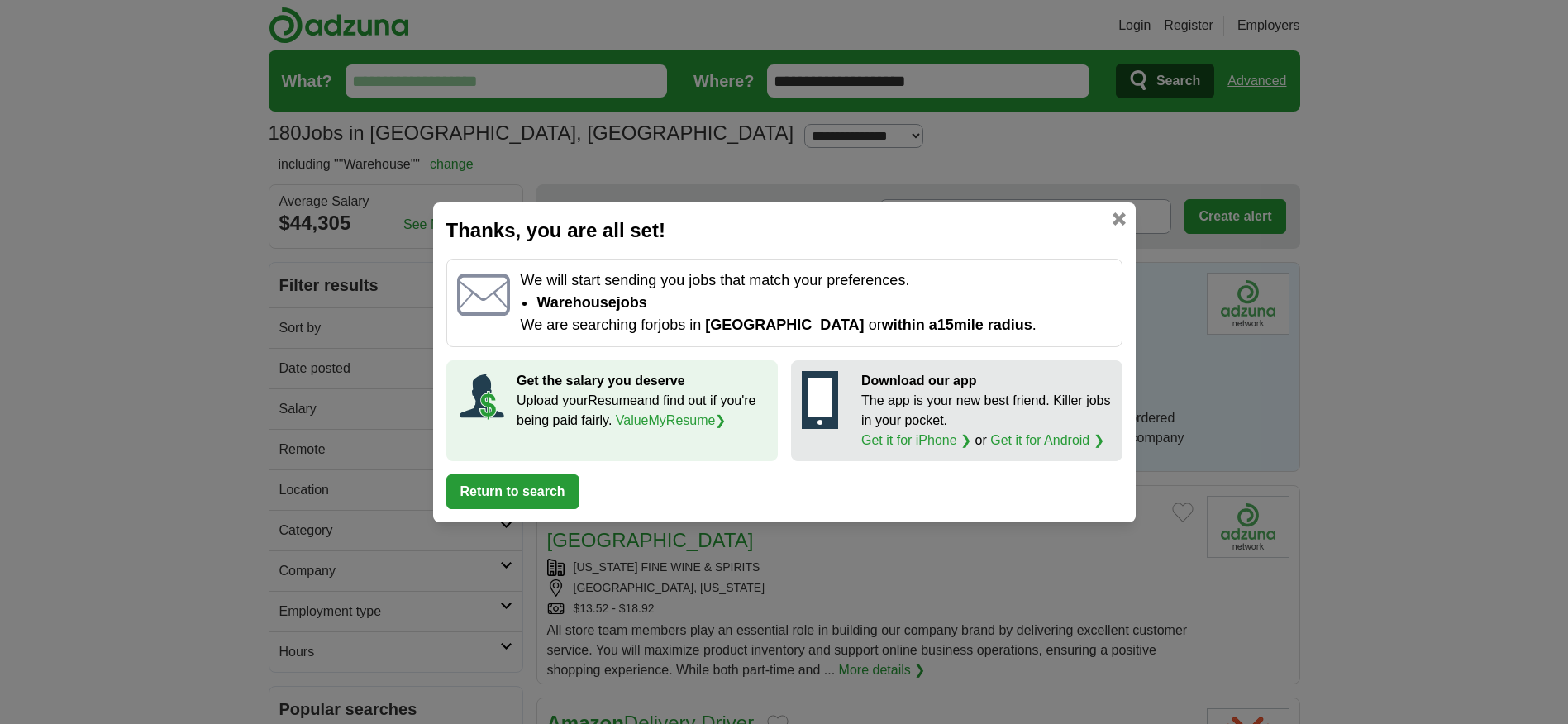
click at [554, 491] on button "Return to search" at bounding box center [513, 491] width 133 height 35
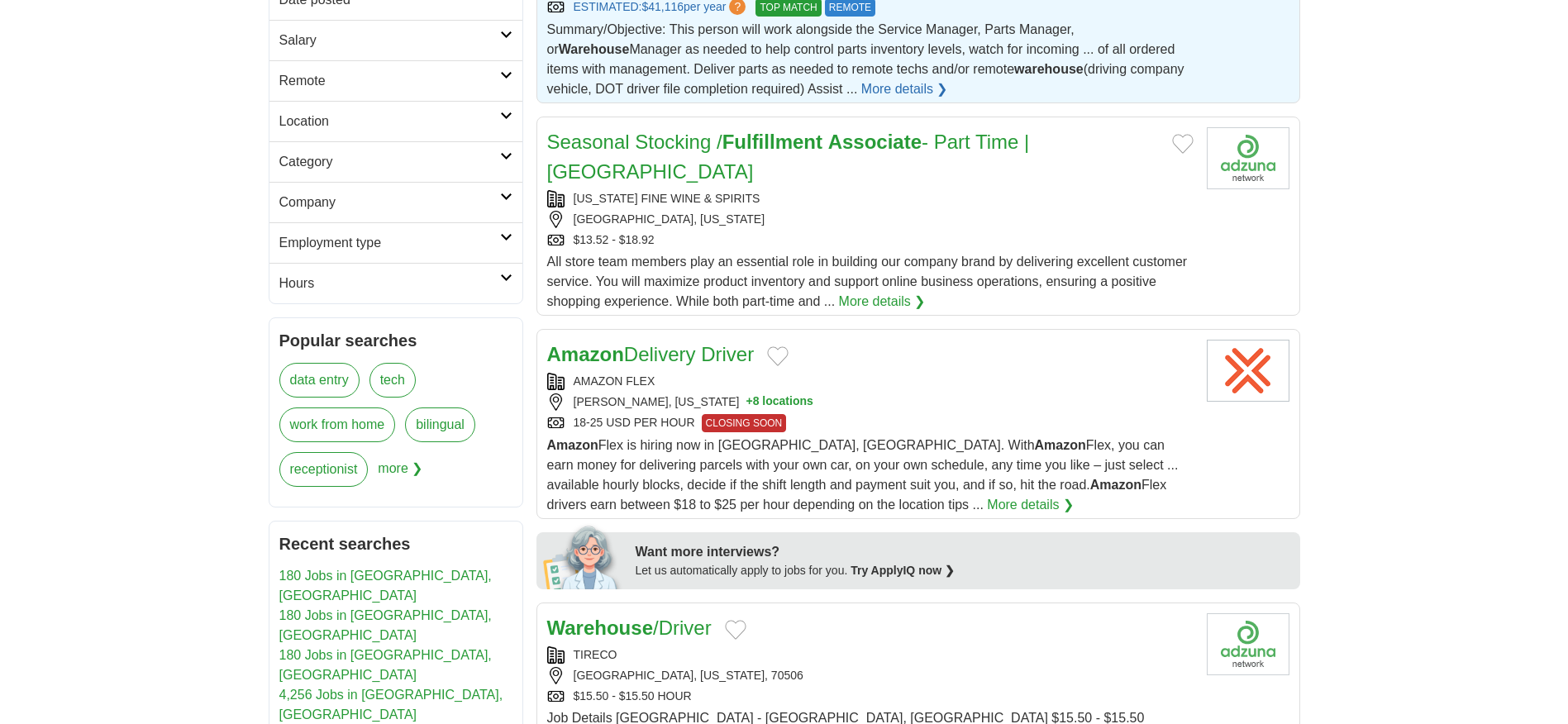
scroll to position [414, 0]
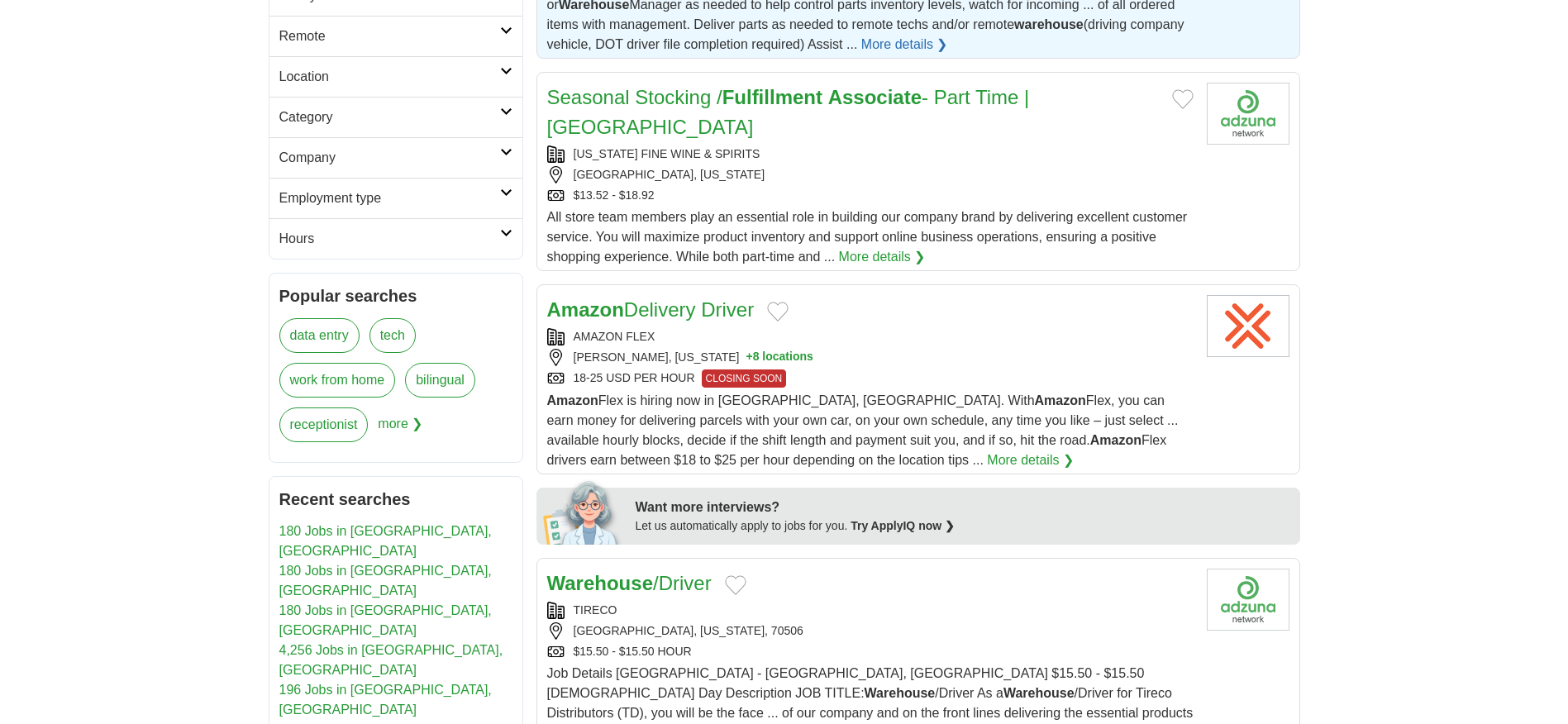
click at [629, 299] on link "Amazon Delivery Driver" at bounding box center [650, 310] width 207 height 22
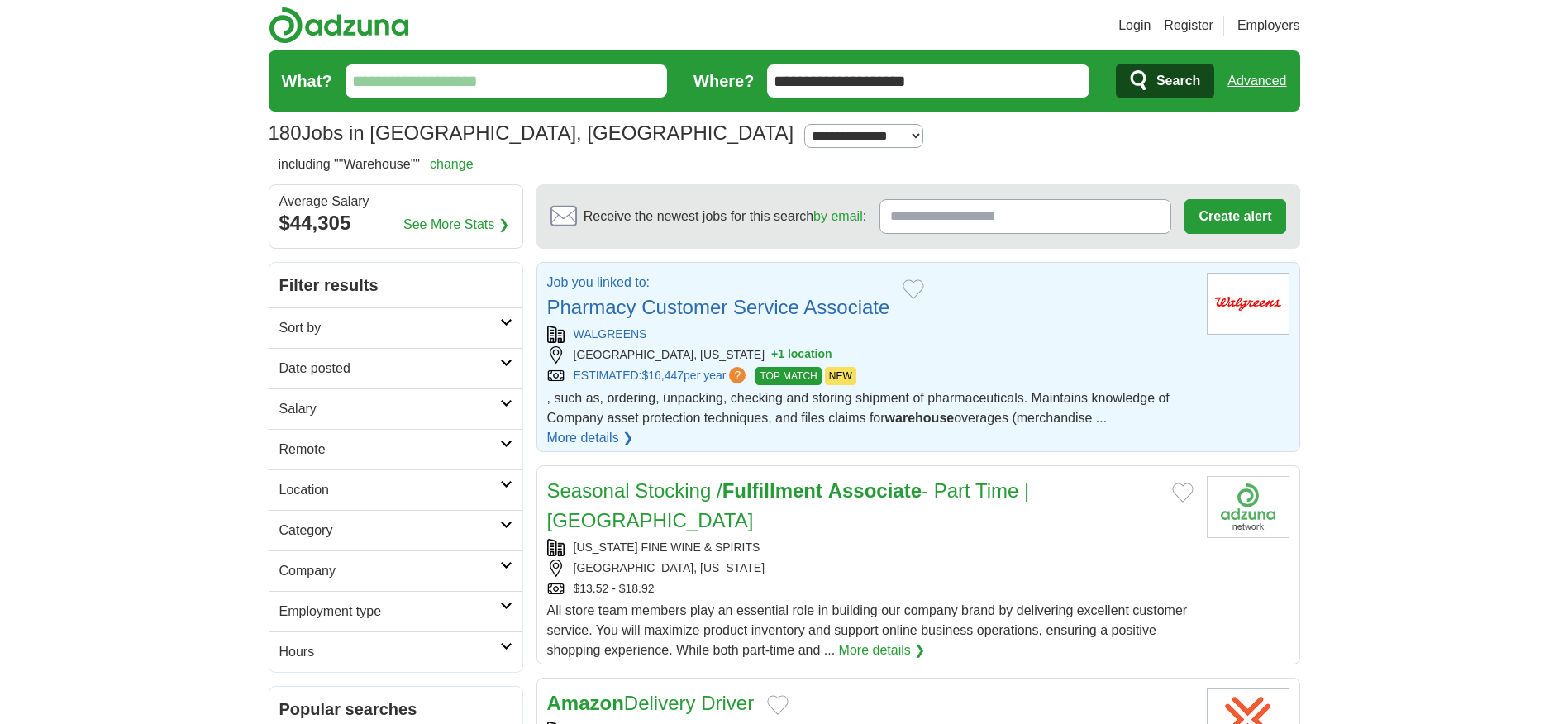
click at [633, 306] on link "Pharmacy Customer Service Associate" at bounding box center [718, 307] width 343 height 22
